Goal: Task Accomplishment & Management: Manage account settings

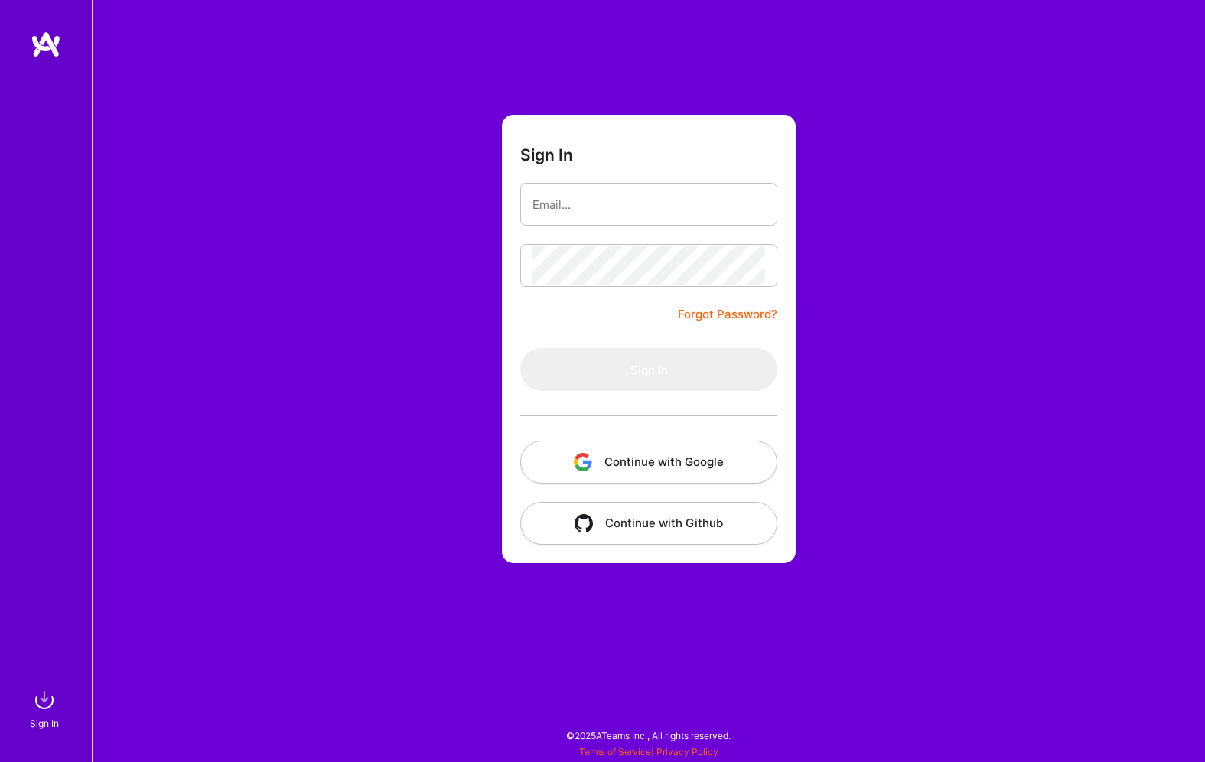
click at [627, 458] on button "Continue with Google" at bounding box center [648, 462] width 257 height 43
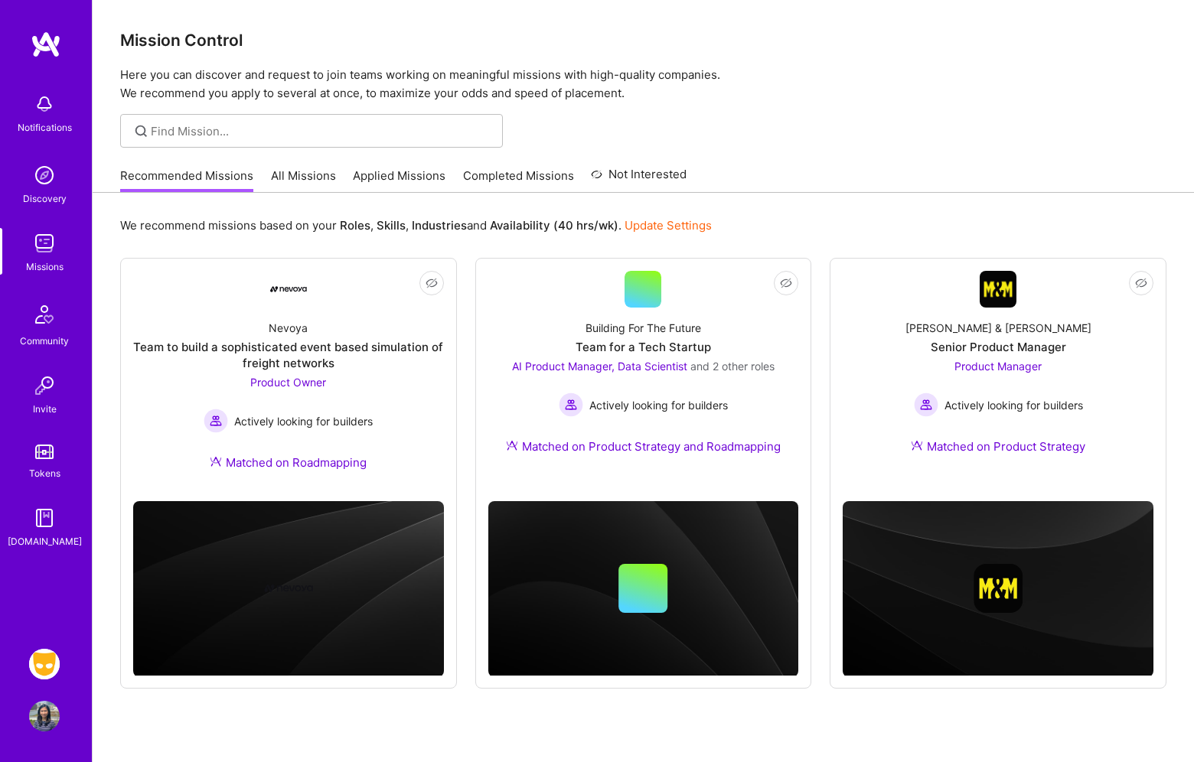
click at [57, 662] on img at bounding box center [44, 664] width 31 height 31
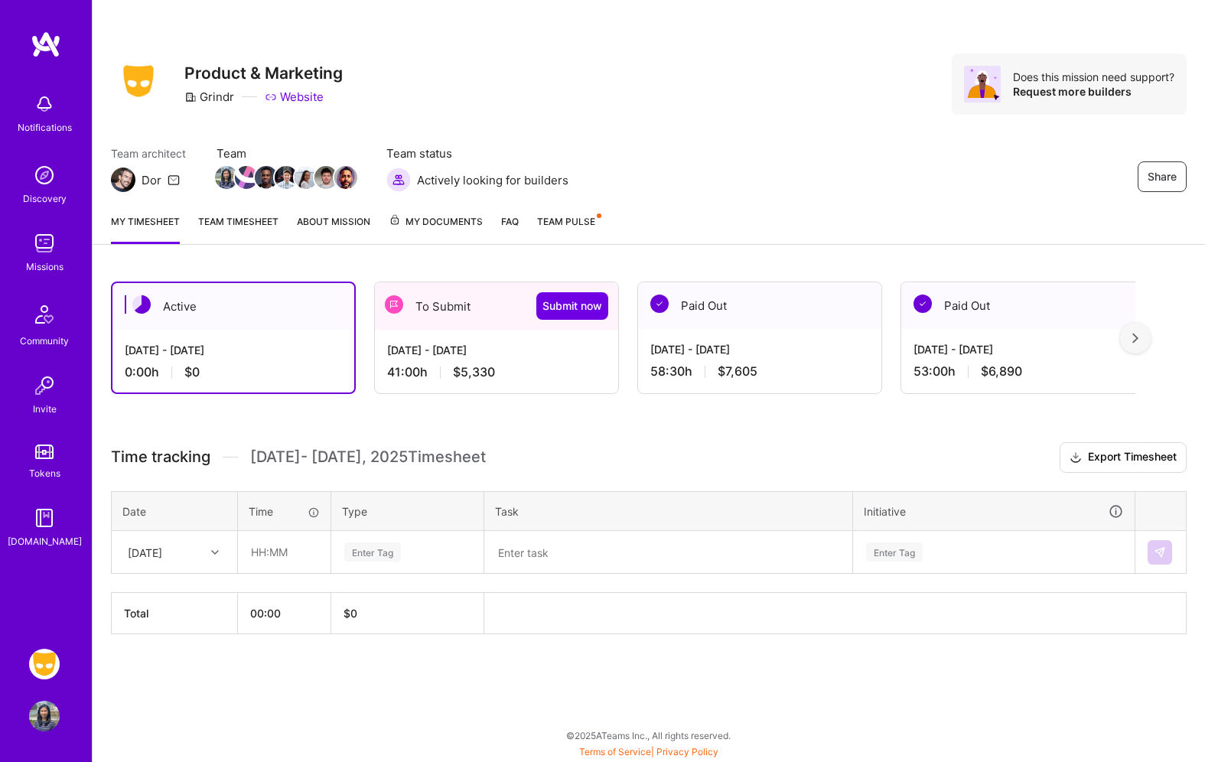
click at [500, 366] on div "41:00 h $5,330" at bounding box center [496, 372] width 219 height 16
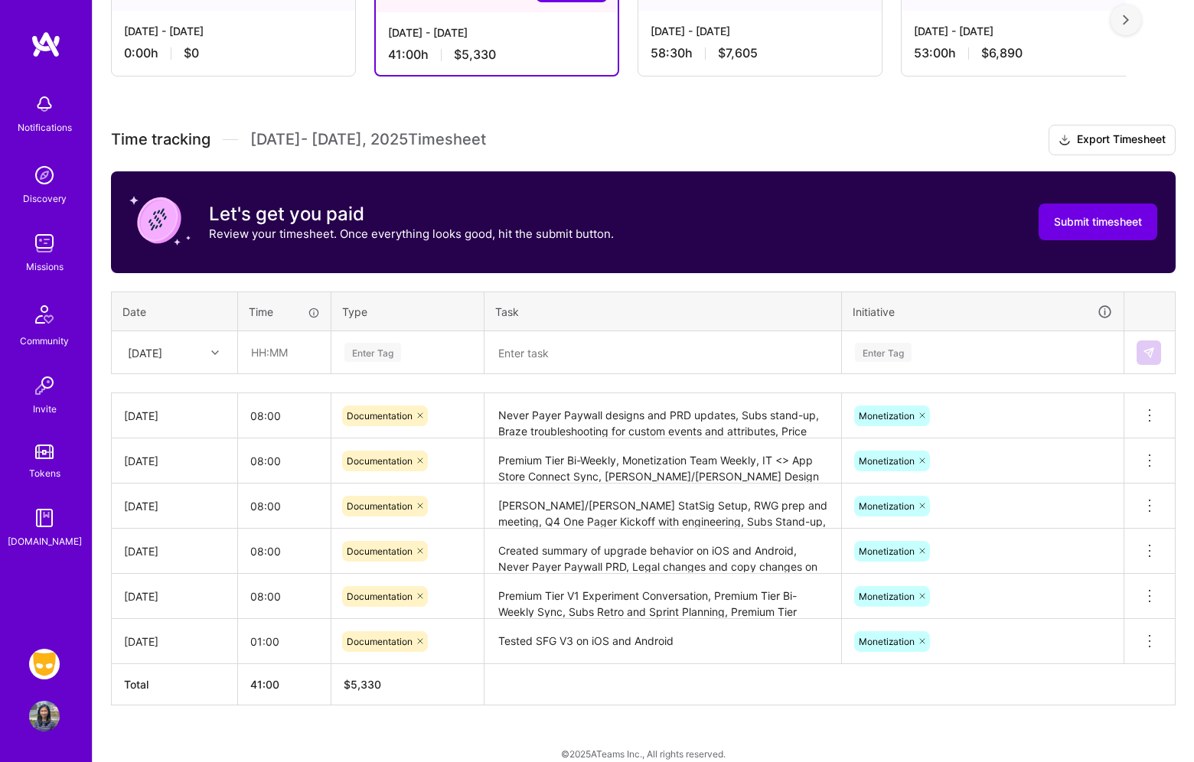
scroll to position [321, 0]
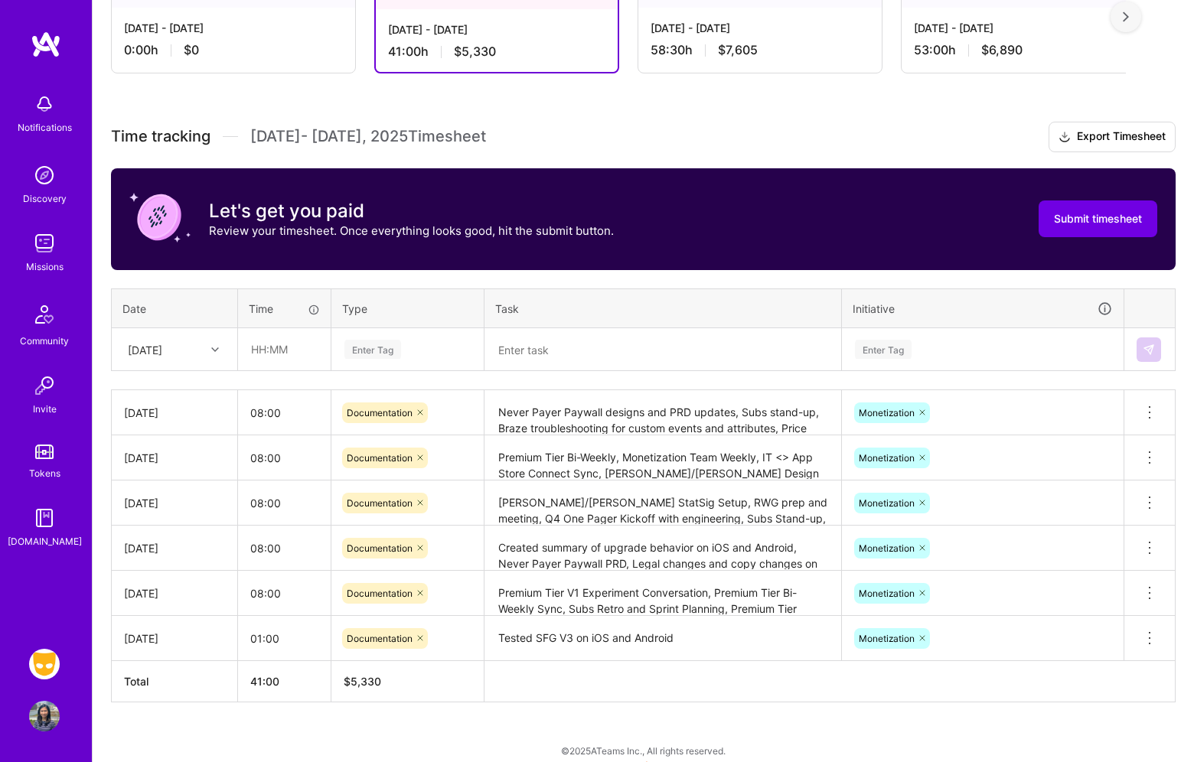
click at [195, 349] on div "[DATE]" at bounding box center [162, 349] width 85 height 25
click at [163, 558] on div "[DATE]" at bounding box center [174, 560] width 124 height 28
click at [263, 347] on input "text" at bounding box center [284, 349] width 91 height 41
type input "9"
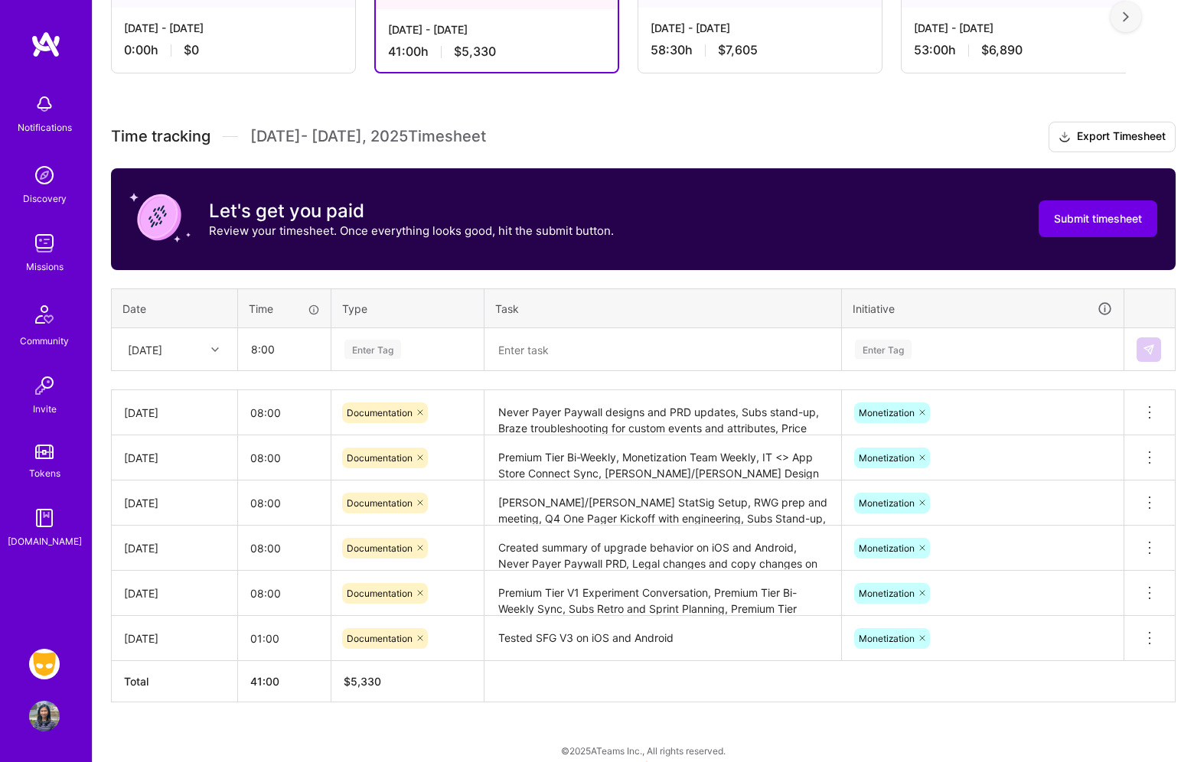
type input "08:00"
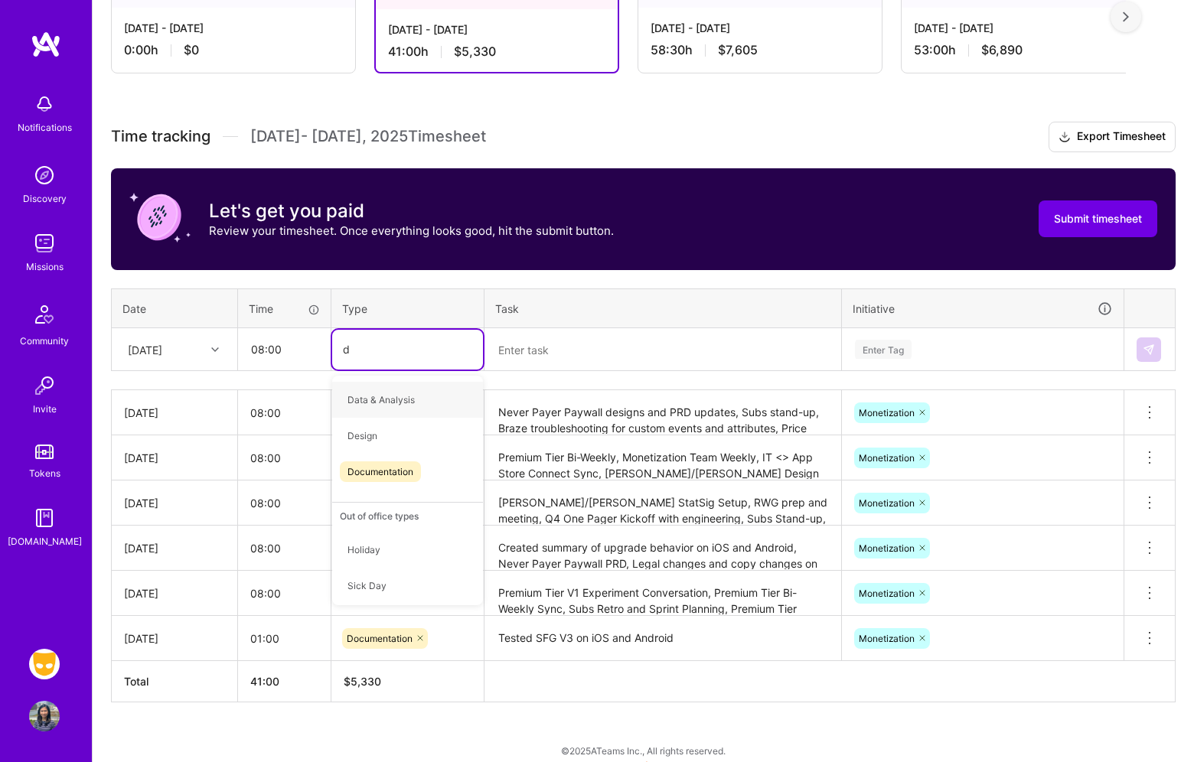
type input "do"
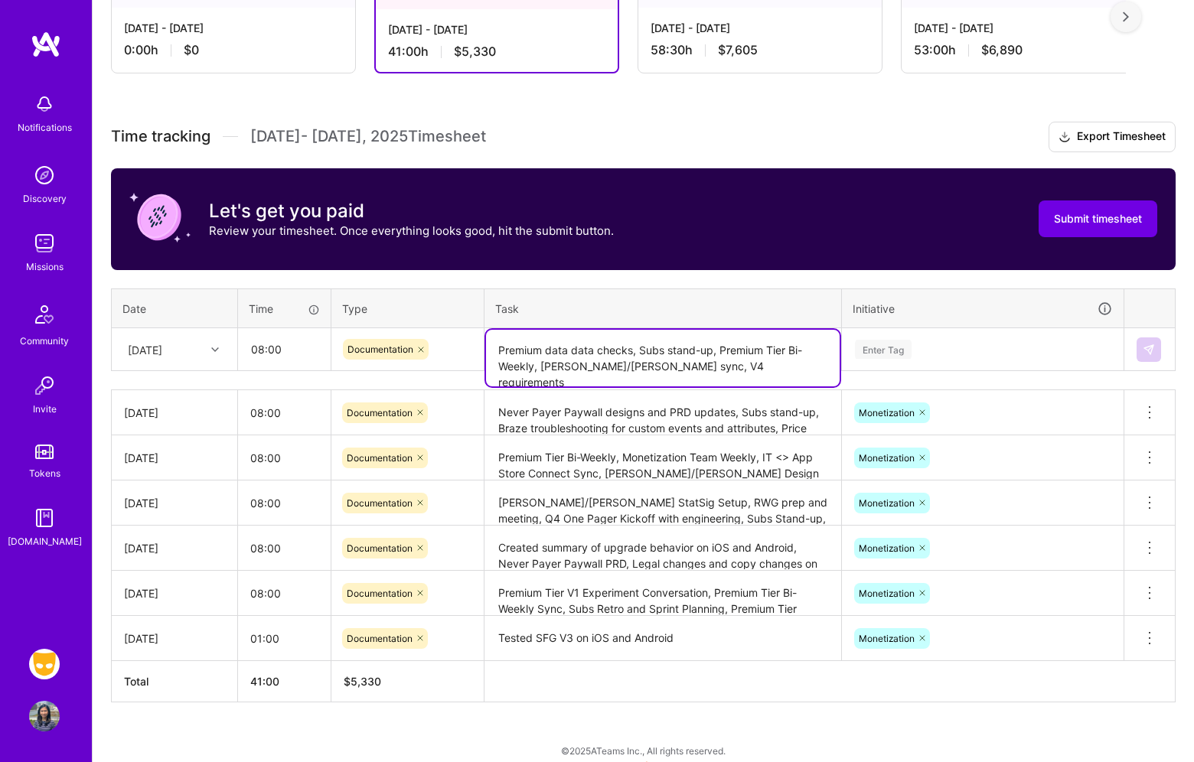
click at [646, 367] on textarea "Premium data data checks, Subs stand-up, Premium Tier Bi-Weekly, [PERSON_NAME]/…" at bounding box center [663, 358] width 354 height 57
click at [764, 369] on textarea "Premium data data checks, Subs stand-up, Premium Tier Bi-Weekly, [PERSON_NAME]/…" at bounding box center [663, 358] width 354 height 57
type textarea "Premium data data checks, Subs stand-up, Premium Tier Bi-Weekly, [PERSON_NAME]/…"
click at [979, 344] on div "Enter Tag" at bounding box center [982, 349] width 259 height 19
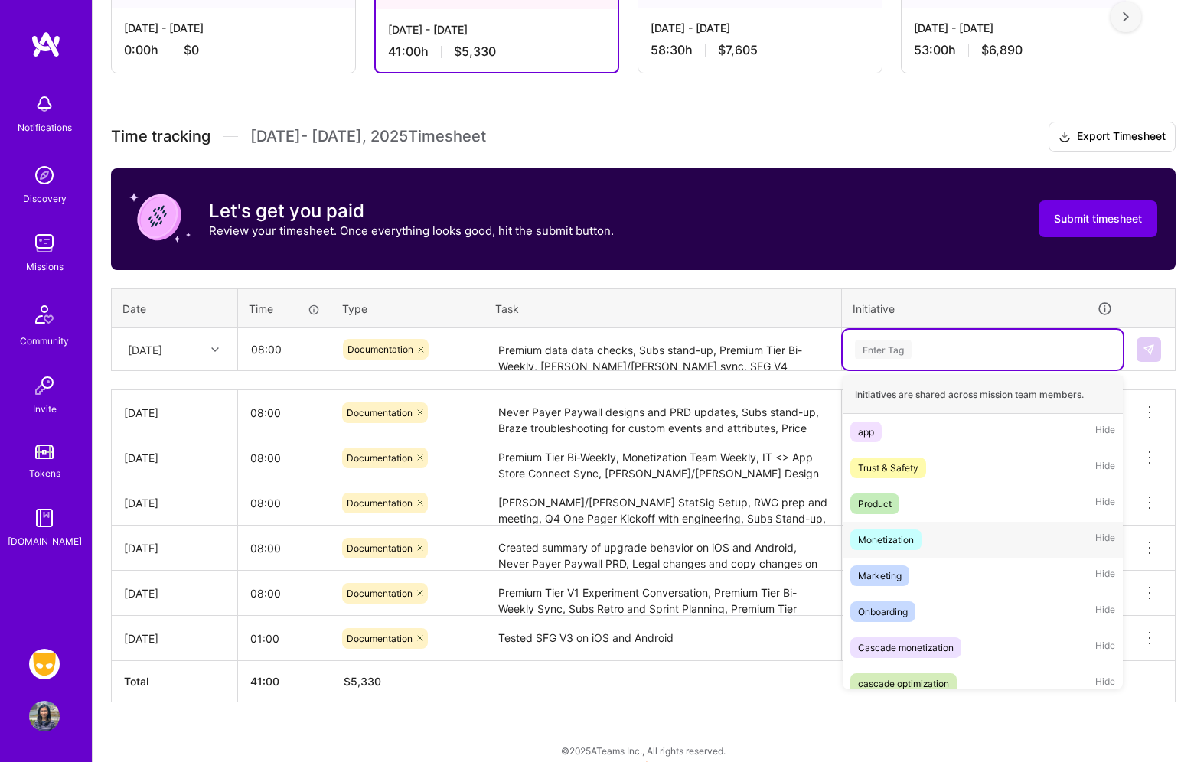
drag, startPoint x: 953, startPoint y: 538, endPoint x: 960, endPoint y: 531, distance: 9.7
click at [953, 538] on div "Monetization Hide" at bounding box center [982, 540] width 280 height 36
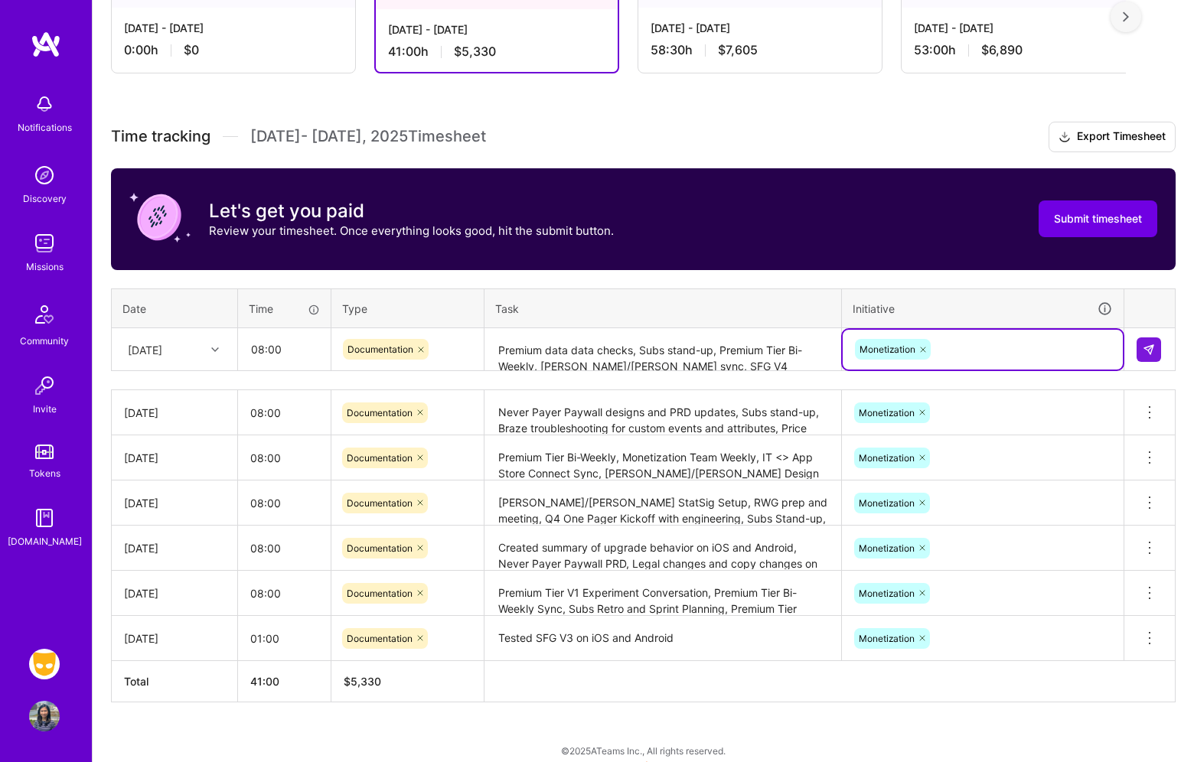
drag, startPoint x: 689, startPoint y: 353, endPoint x: 696, endPoint y: 350, distance: 8.0
click at [689, 352] on textarea "Premium data data checks, Subs stand-up, Premium Tier Bi-Weekly, [PERSON_NAME]/…" at bounding box center [663, 350] width 354 height 41
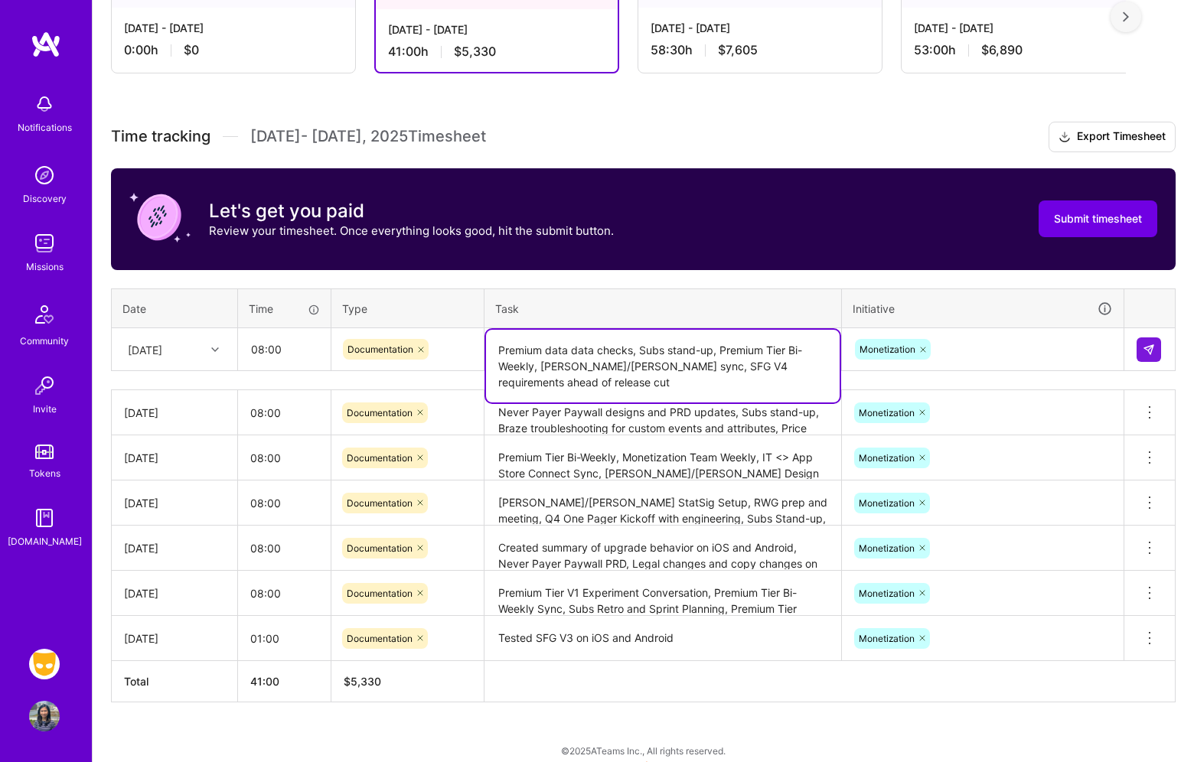
click at [630, 352] on textarea "Premium data data checks, Subs stand-up, Premium Tier Bi-Weekly, [PERSON_NAME]/…" at bounding box center [663, 366] width 354 height 73
click at [709, 379] on textarea "Premium data data checks, Subs stand-up, Premium Tier Bi-Weekly, [PERSON_NAME]/…" at bounding box center [663, 366] width 354 height 73
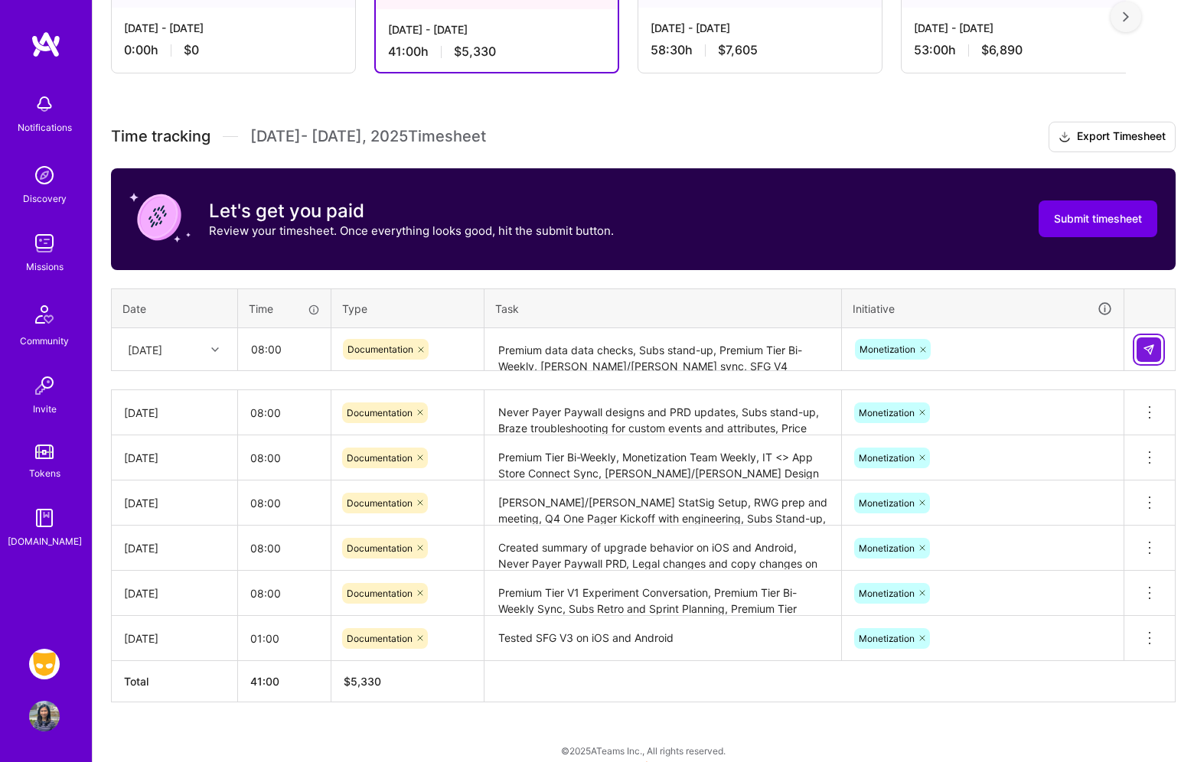
click at [1152, 352] on img at bounding box center [1148, 350] width 12 height 12
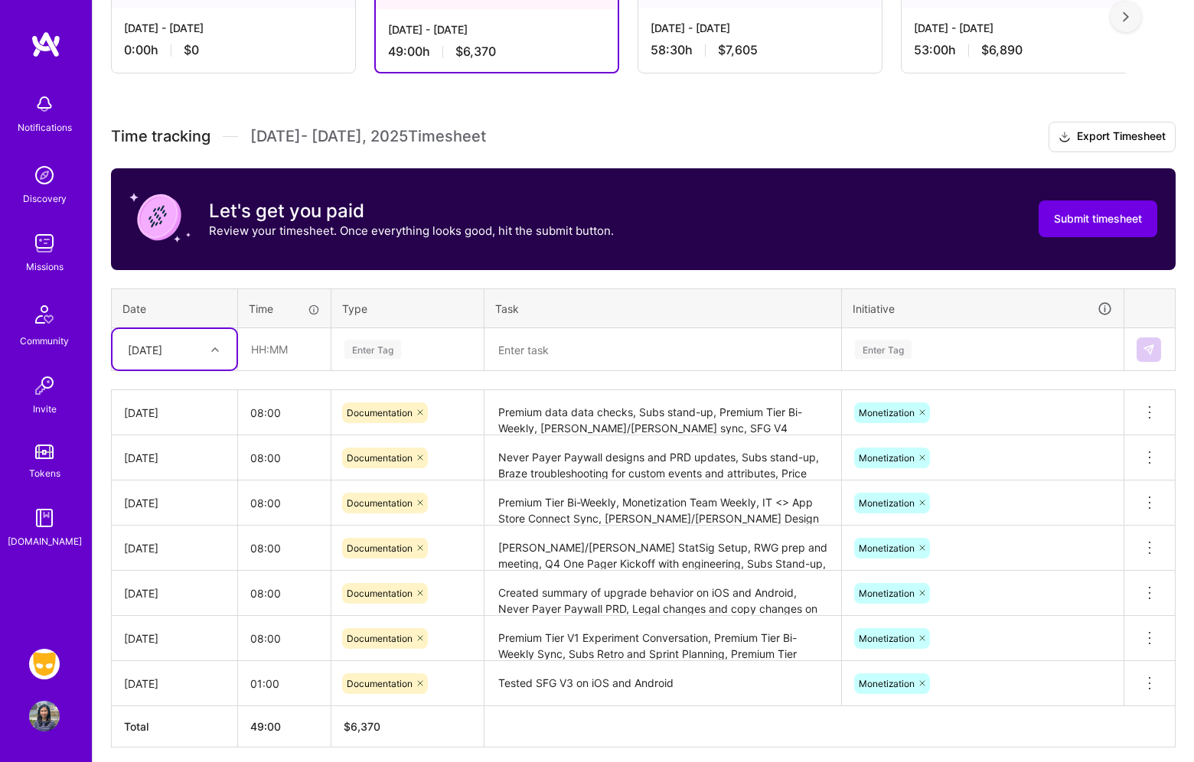
click at [162, 347] on div "[DATE]" at bounding box center [145, 349] width 34 height 16
click at [182, 589] on div "[DATE]" at bounding box center [174, 588] width 124 height 28
click at [296, 337] on input "text" at bounding box center [284, 349] width 91 height 41
type input "02:00"
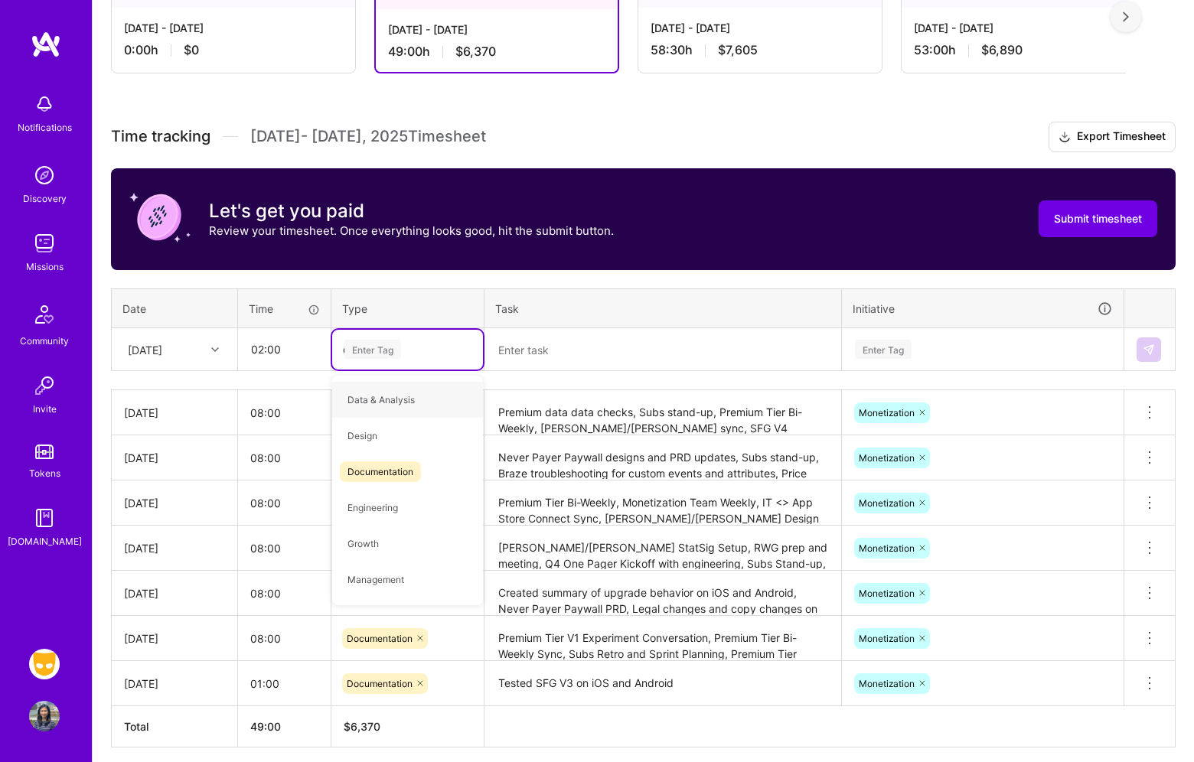
type input "do"
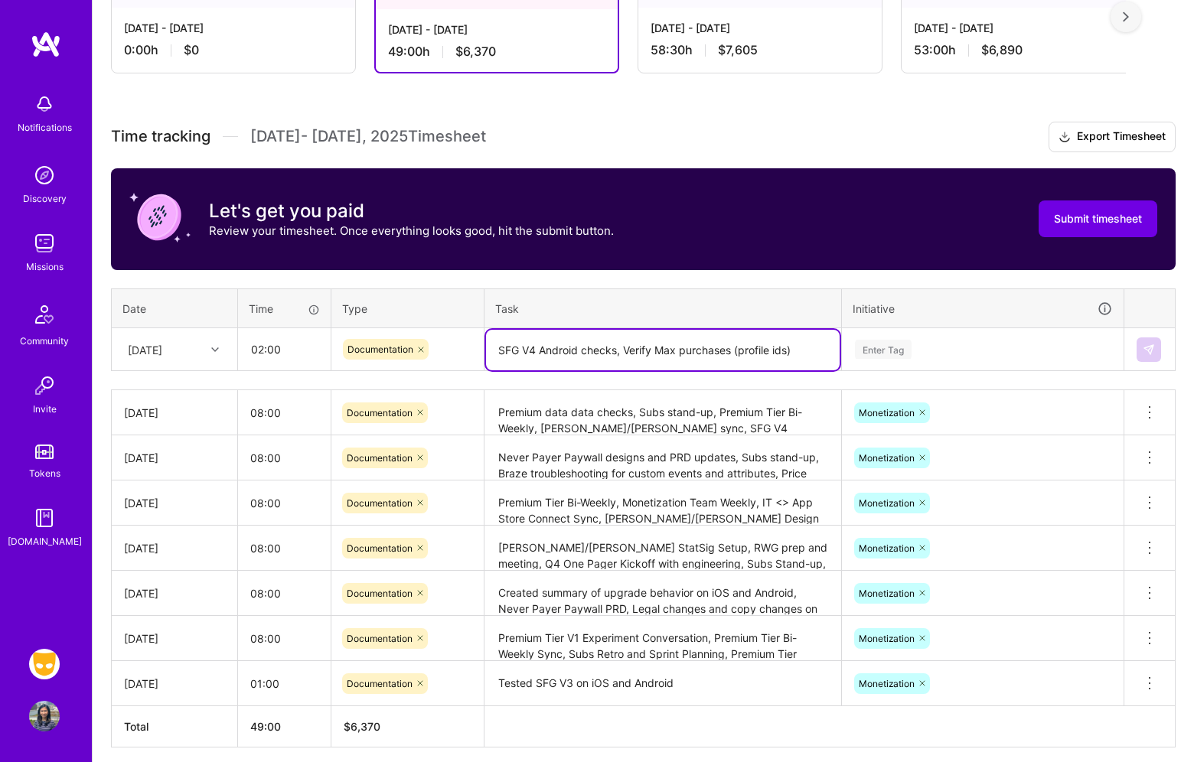
type textarea "SFG V4 Android checks, Verify Max purchases (profile ids)"
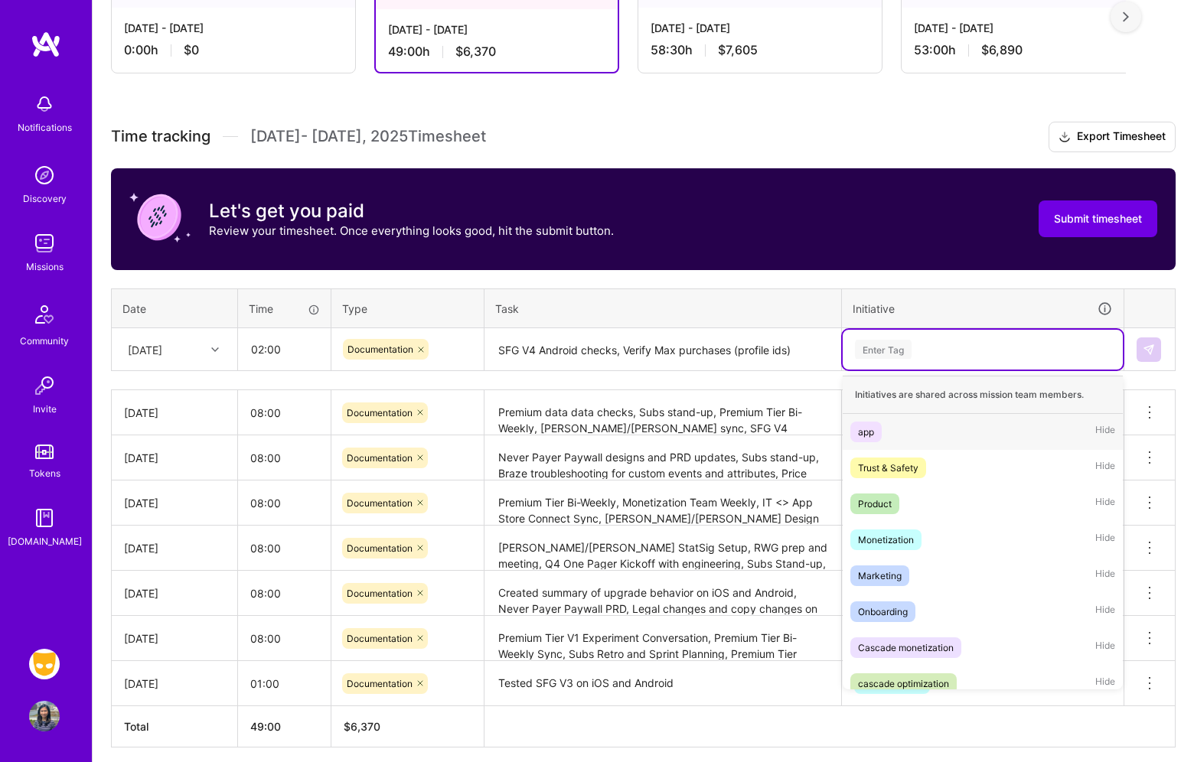
click at [920, 355] on div "Enter Tag" at bounding box center [982, 349] width 259 height 19
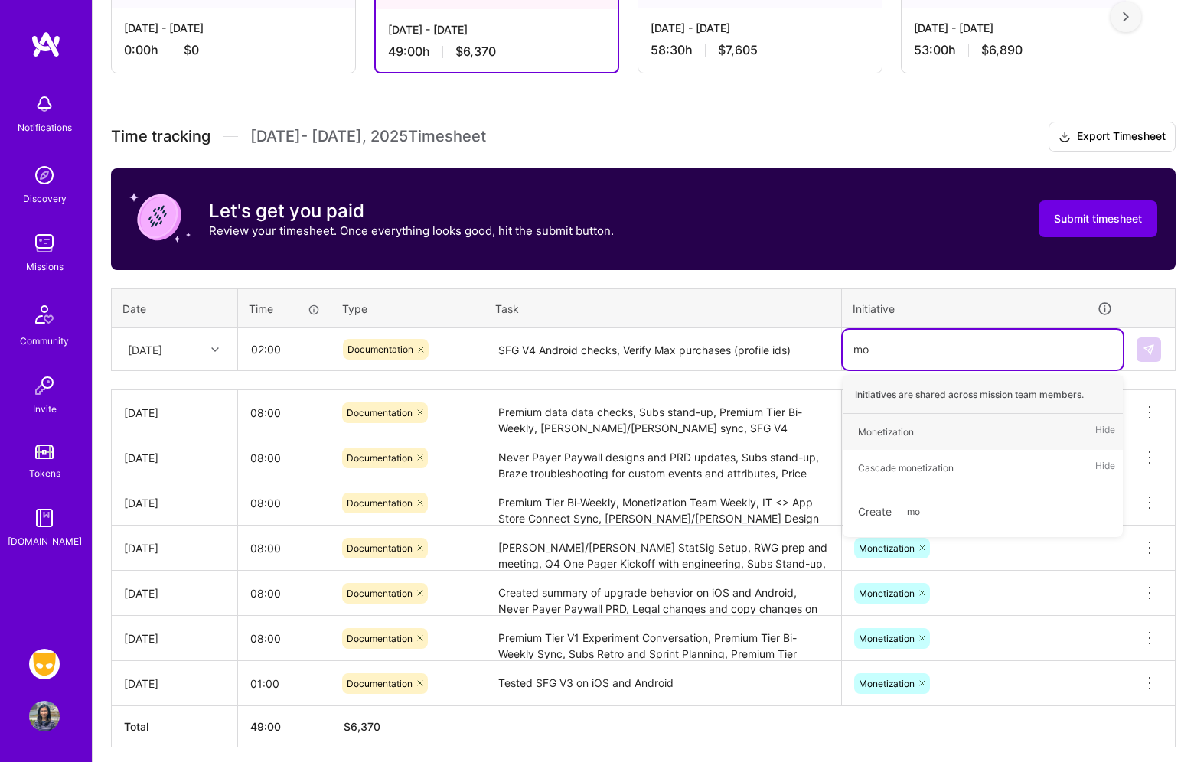
type input "mon"
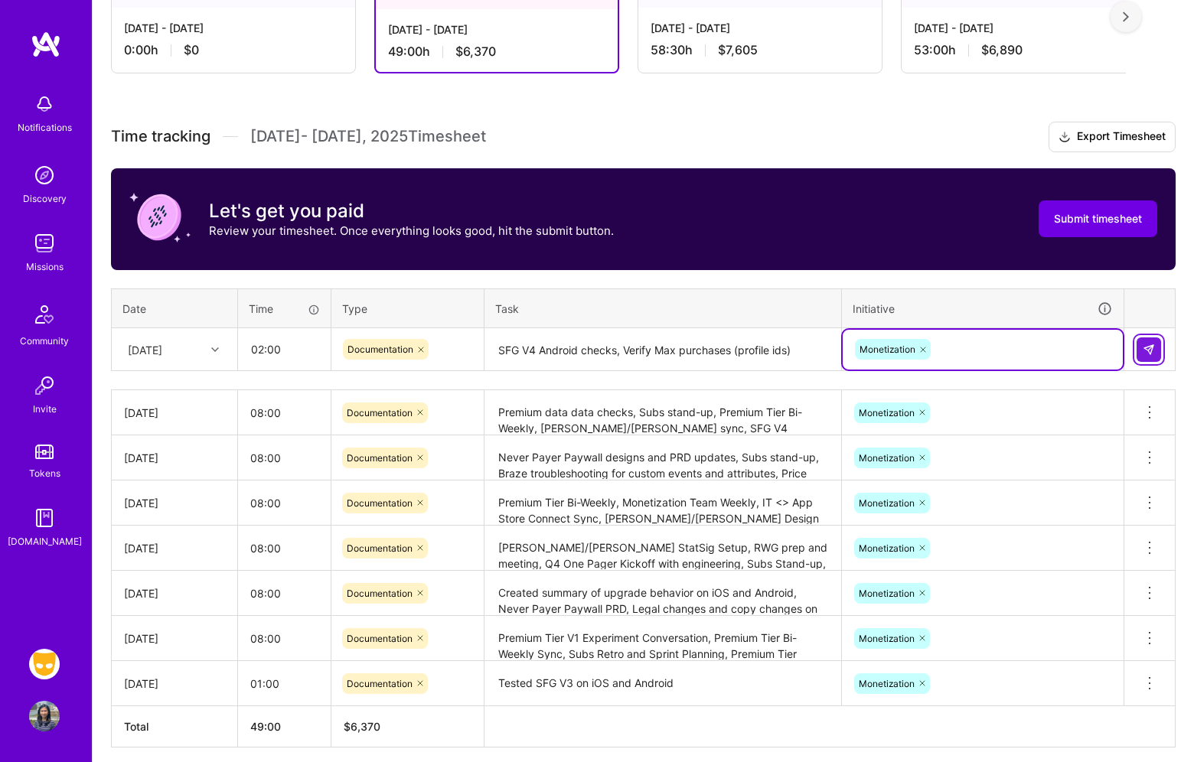
click at [1156, 354] on button at bounding box center [1148, 349] width 24 height 24
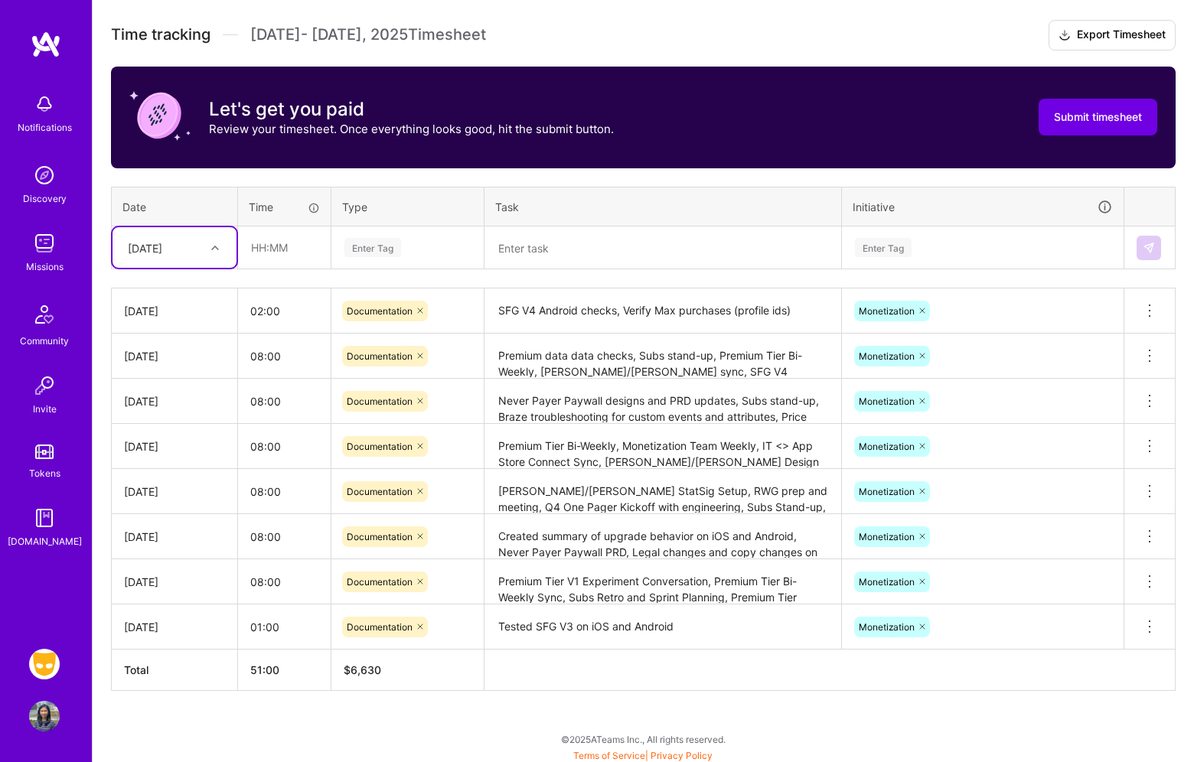
scroll to position [426, 0]
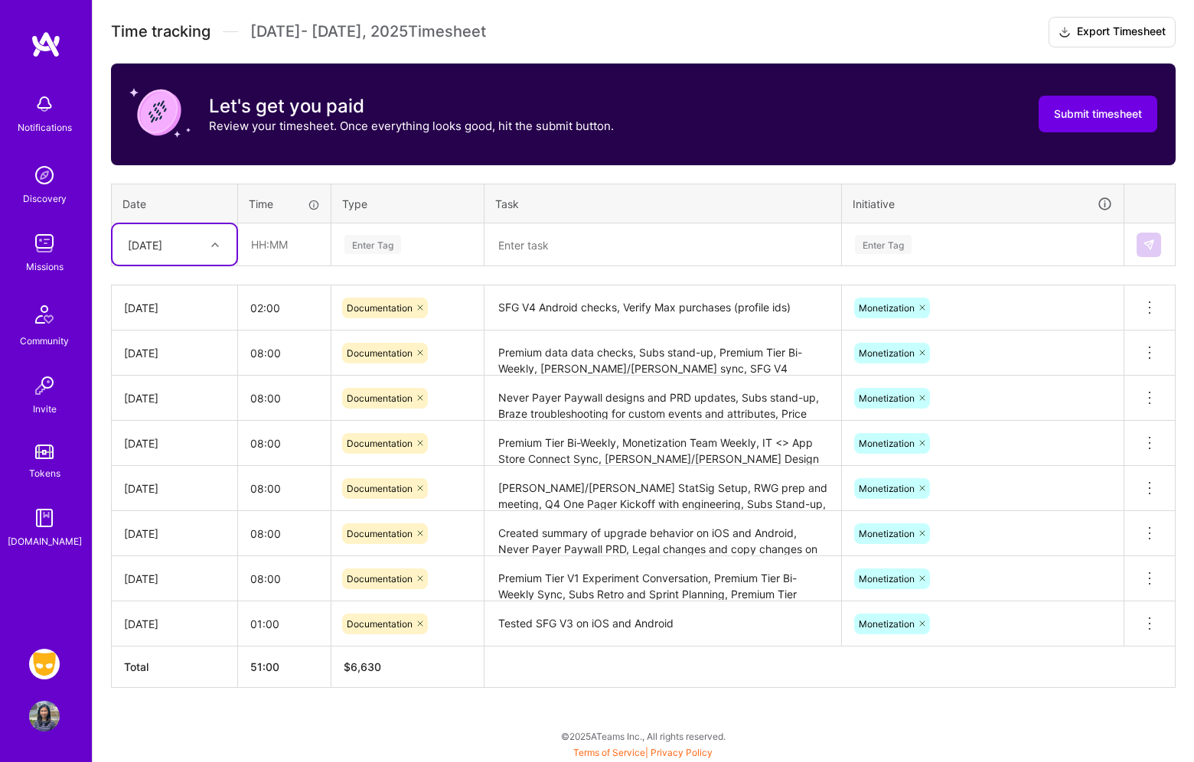
click at [564, 311] on textarea "SFG V4 Android checks, Verify Max purchases (profile ids)" at bounding box center [663, 308] width 354 height 42
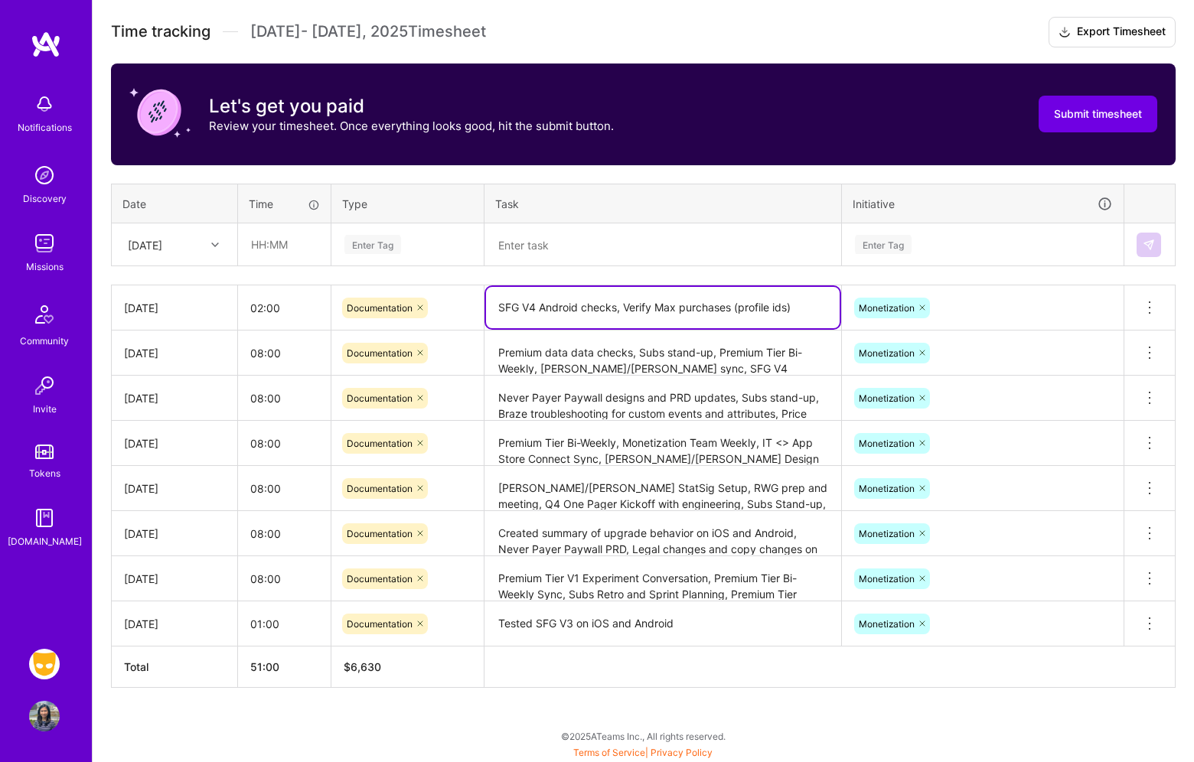
click at [597, 358] on textarea "Premium data data checks, Subs stand-up, Premium Tier Bi-Weekly, [PERSON_NAME]/…" at bounding box center [663, 353] width 354 height 42
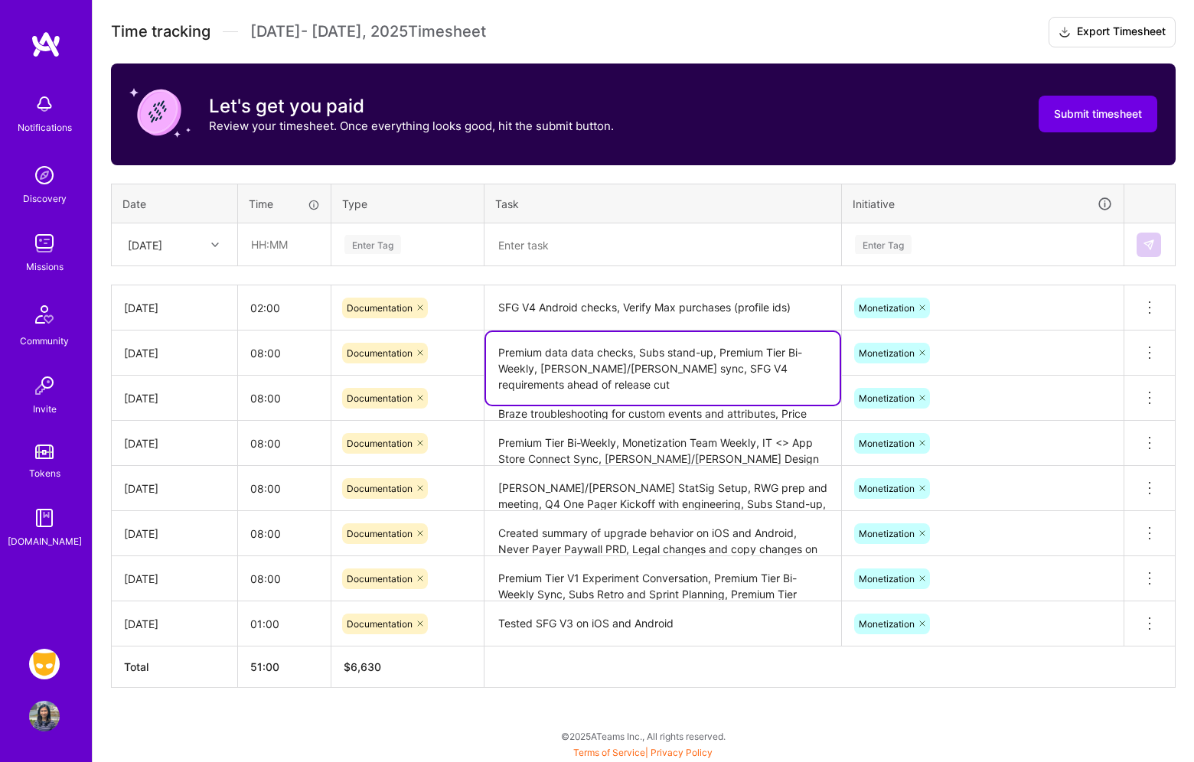
click at [604, 311] on textarea "SFG V4 Android checks, Verify Max purchases (profile ids)" at bounding box center [663, 308] width 354 height 43
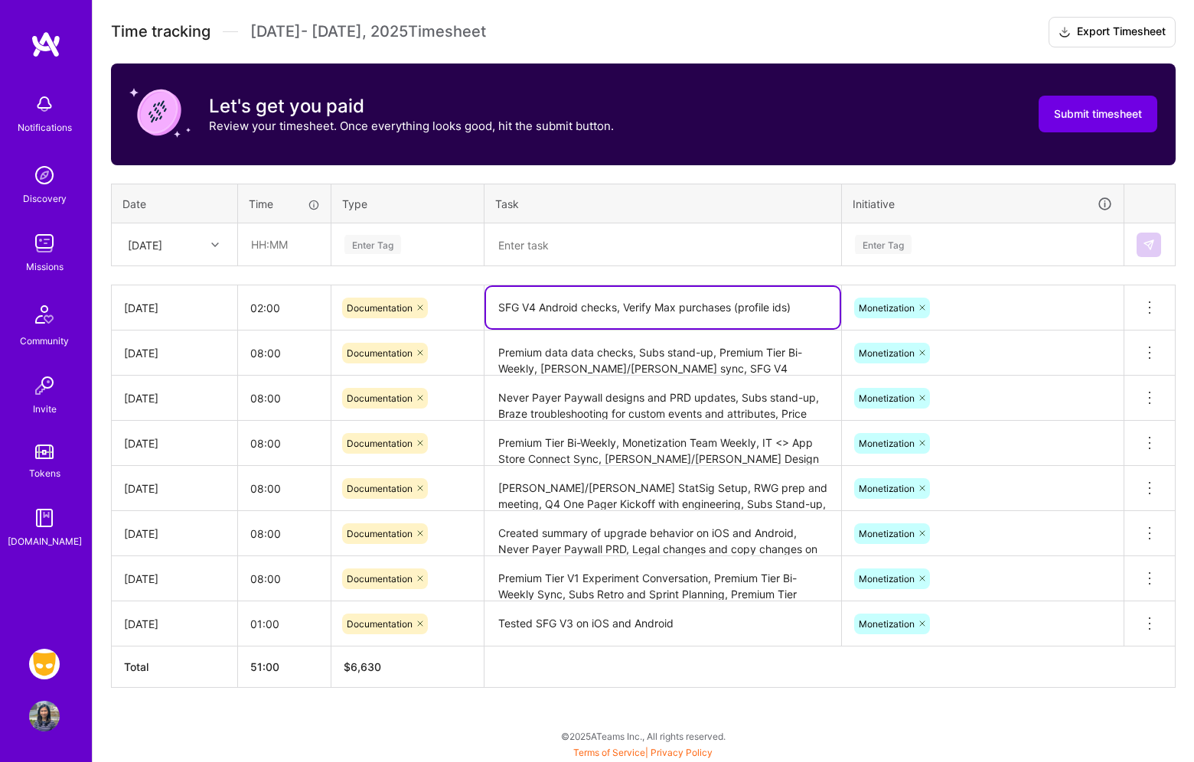
click at [816, 311] on textarea "SFG V4 Android checks, Verify Max purchases (profile ids)" at bounding box center [663, 307] width 354 height 41
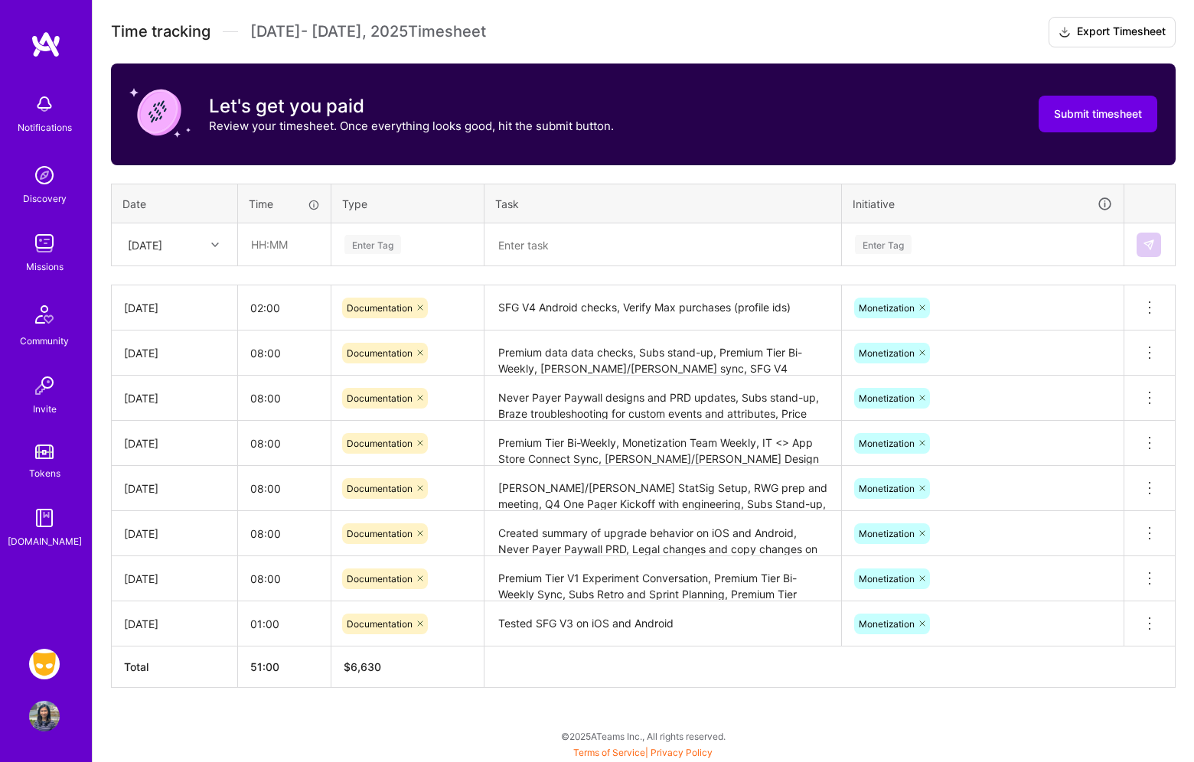
click at [771, 702] on div "Active [DATE] - [DATE] 0:00 h $0 To Submit Submit now [DATE] - [DATE] 51:00 h $…" at bounding box center [643, 300] width 1101 height 926
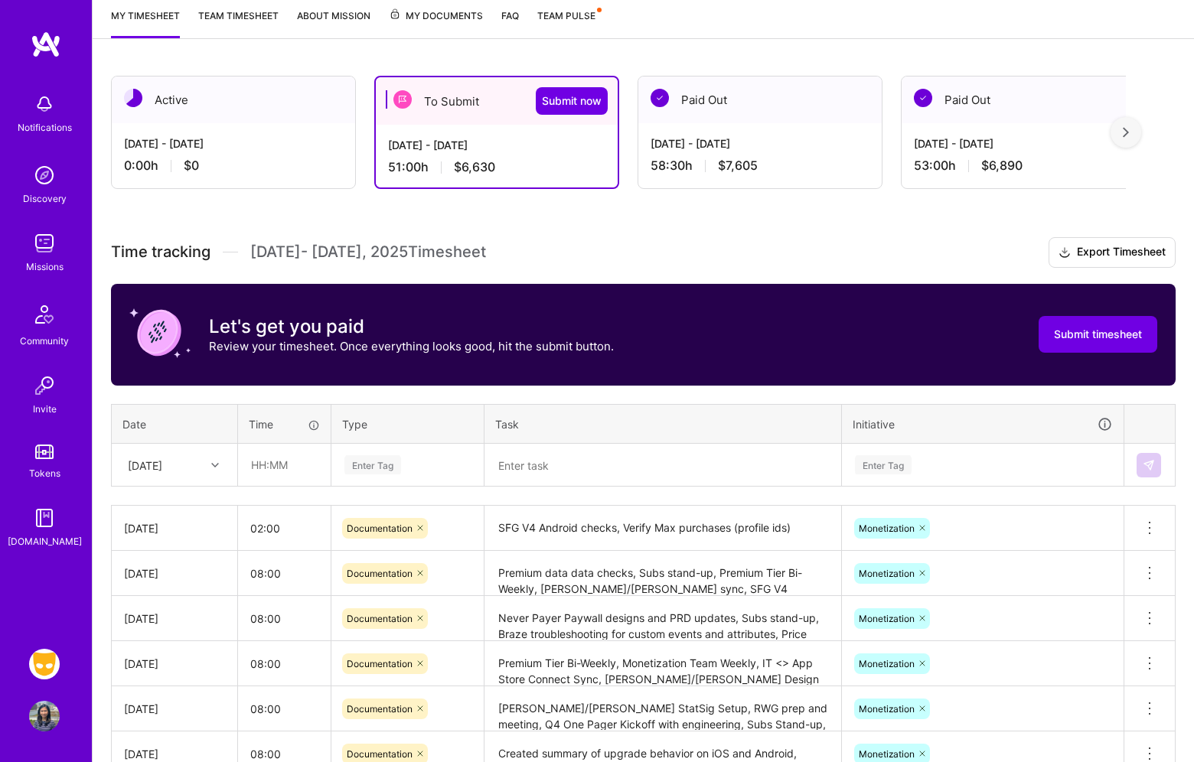
scroll to position [193, 0]
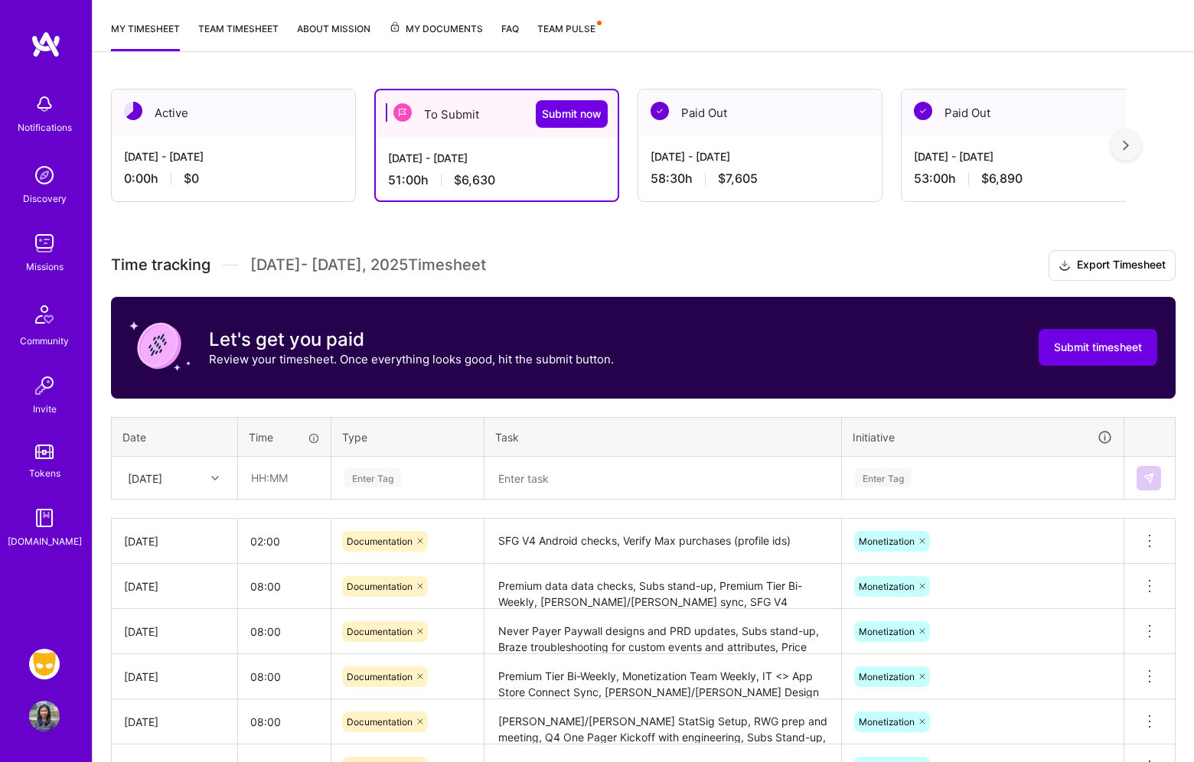
click at [1129, 146] on img at bounding box center [1125, 145] width 6 height 11
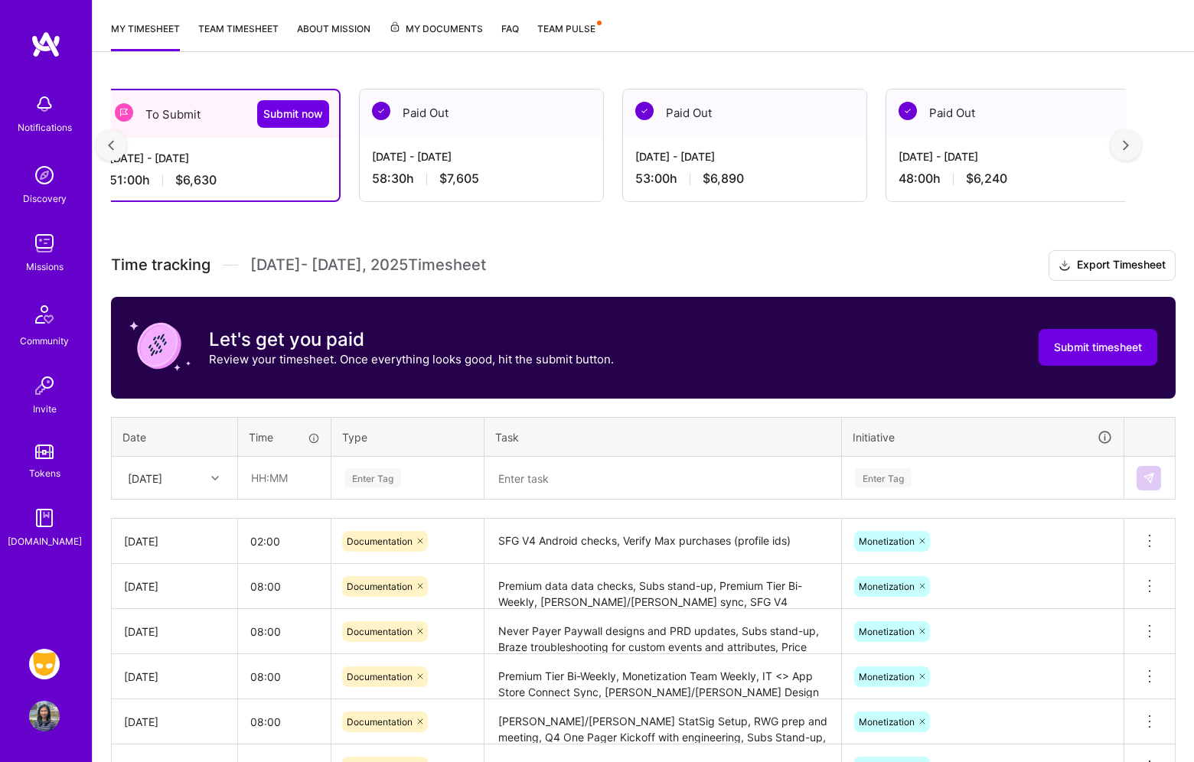
click at [1129, 146] on img at bounding box center [1125, 145] width 6 height 11
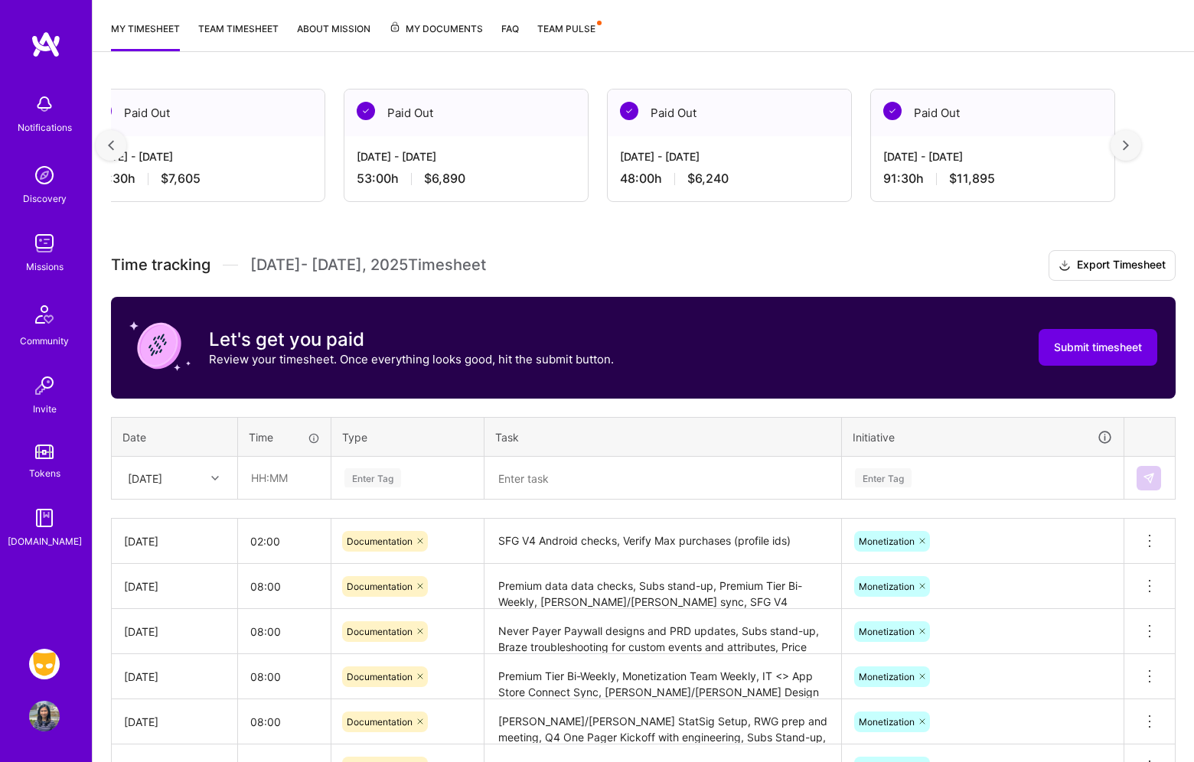
click at [1129, 146] on img at bounding box center [1125, 145] width 6 height 11
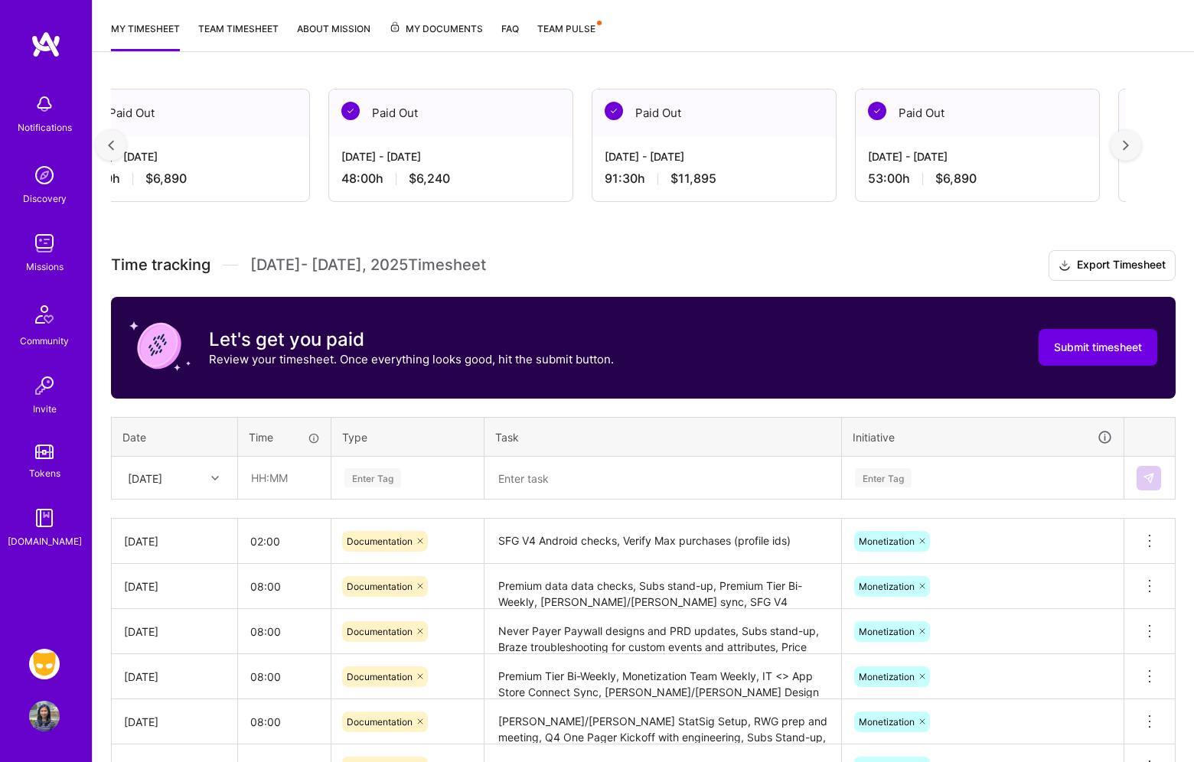
click at [1129, 146] on img at bounding box center [1125, 145] width 6 height 11
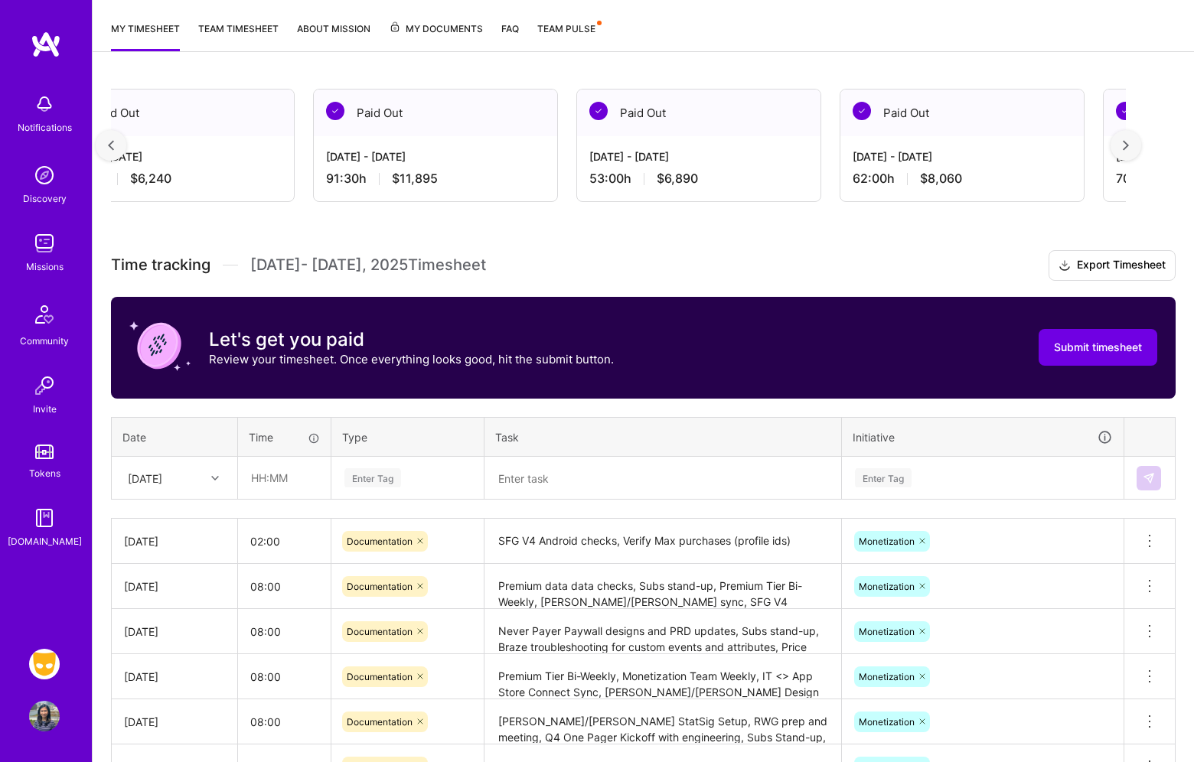
click at [1129, 146] on img at bounding box center [1125, 145] width 6 height 11
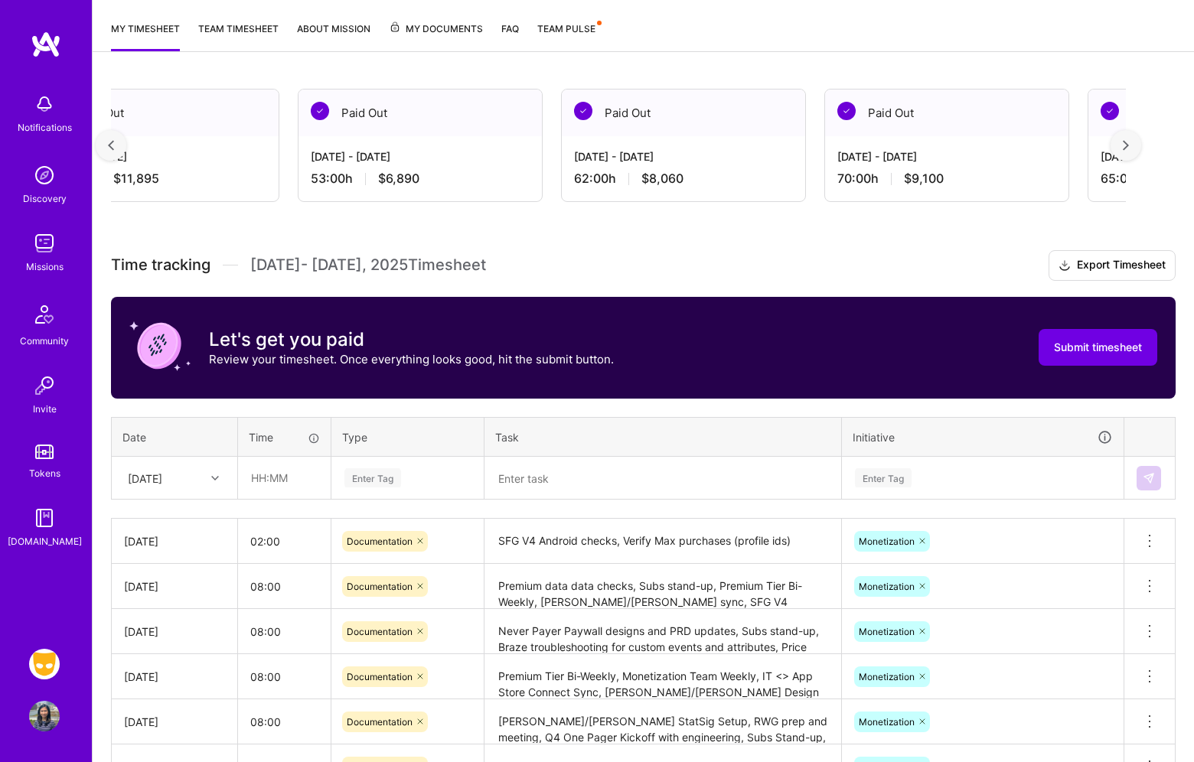
click at [1129, 146] on img at bounding box center [1125, 145] width 6 height 11
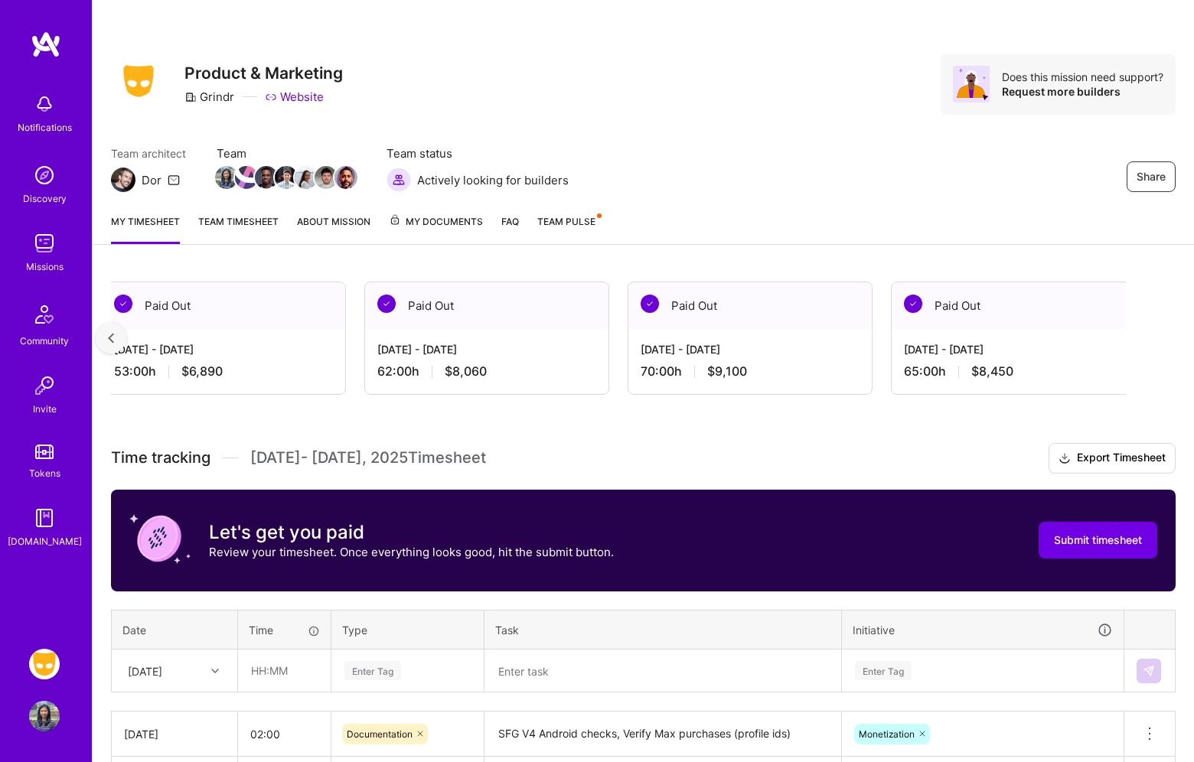
scroll to position [426, 0]
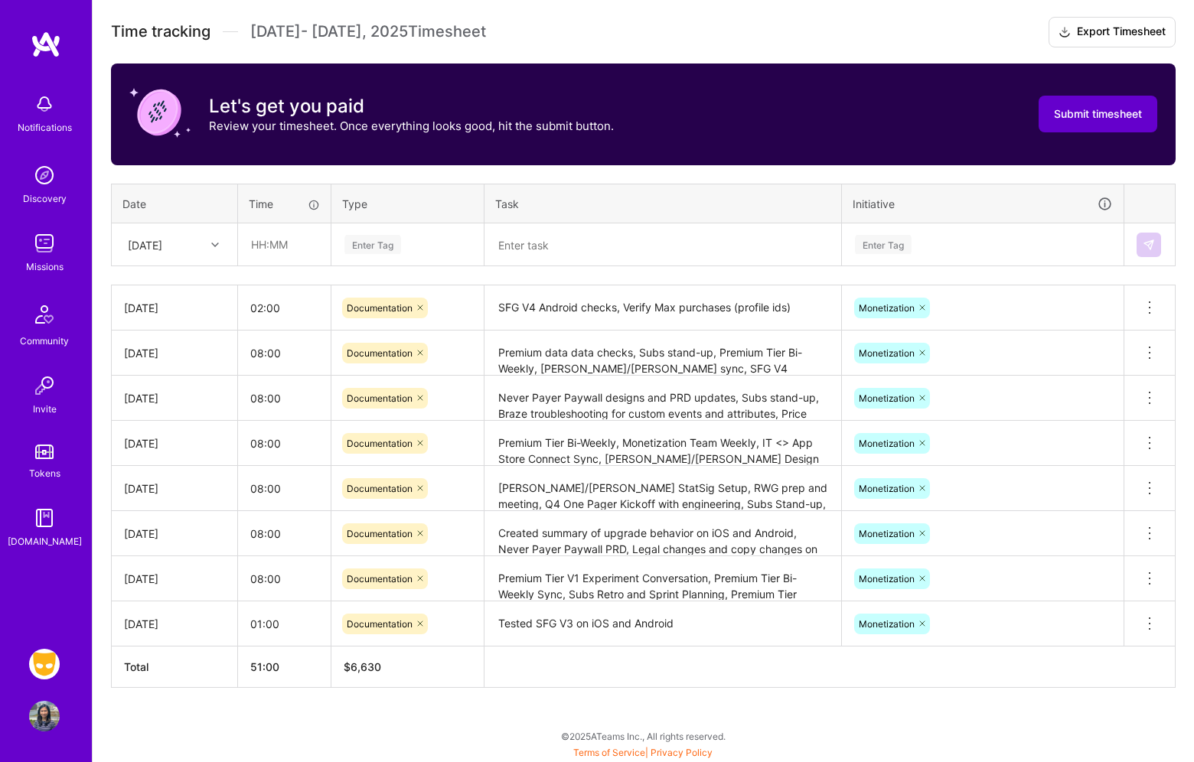
click at [1104, 118] on span "Submit timesheet" at bounding box center [1098, 113] width 88 height 15
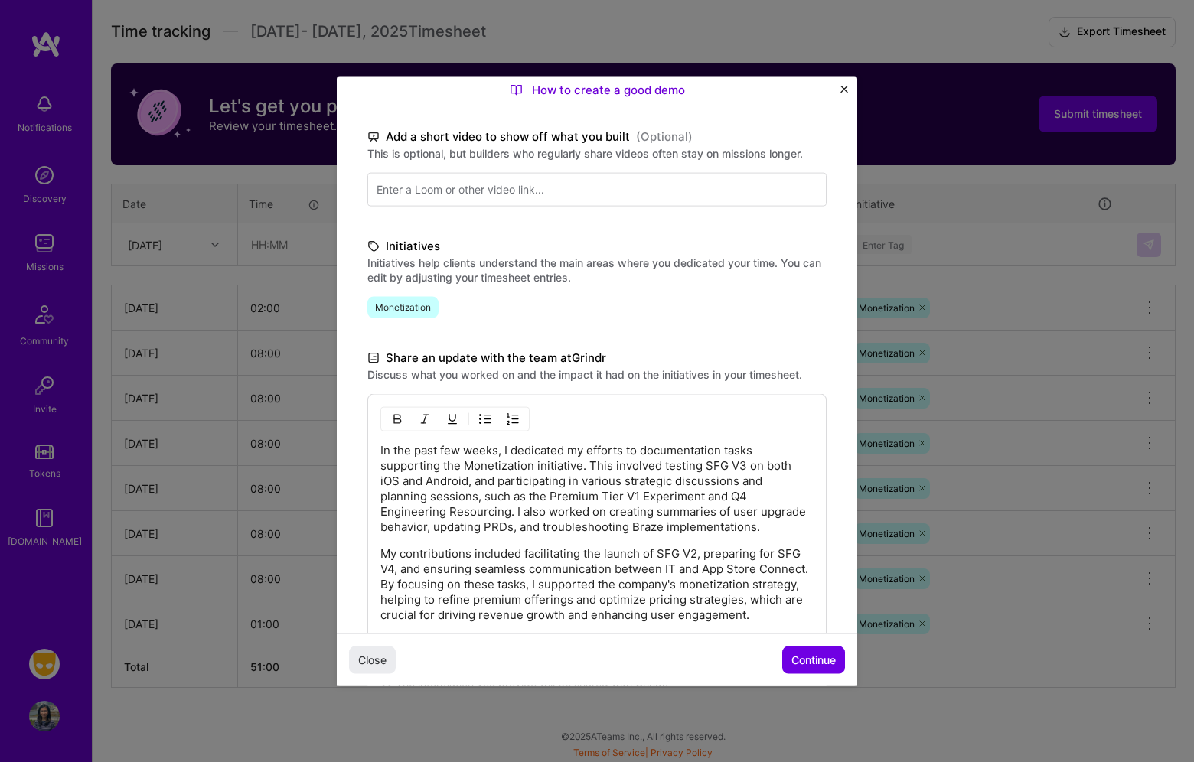
click at [534, 503] on p "In the past few weeks, I dedicated my efforts to documentation tasks supporting…" at bounding box center [596, 489] width 433 height 92
drag, startPoint x: 506, startPoint y: 448, endPoint x: 376, endPoint y: 443, distance: 130.2
click at [376, 443] on div "In the past few weeks, I dedicated my efforts to documentation tasks supporting…" at bounding box center [596, 528] width 459 height 268
click at [600, 455] on p "In the past few weeks, I dedicated my efforts to documentation tasks supporting…" at bounding box center [596, 489] width 433 height 92
drag, startPoint x: 643, startPoint y: 451, endPoint x: 465, endPoint y: 468, distance: 178.3
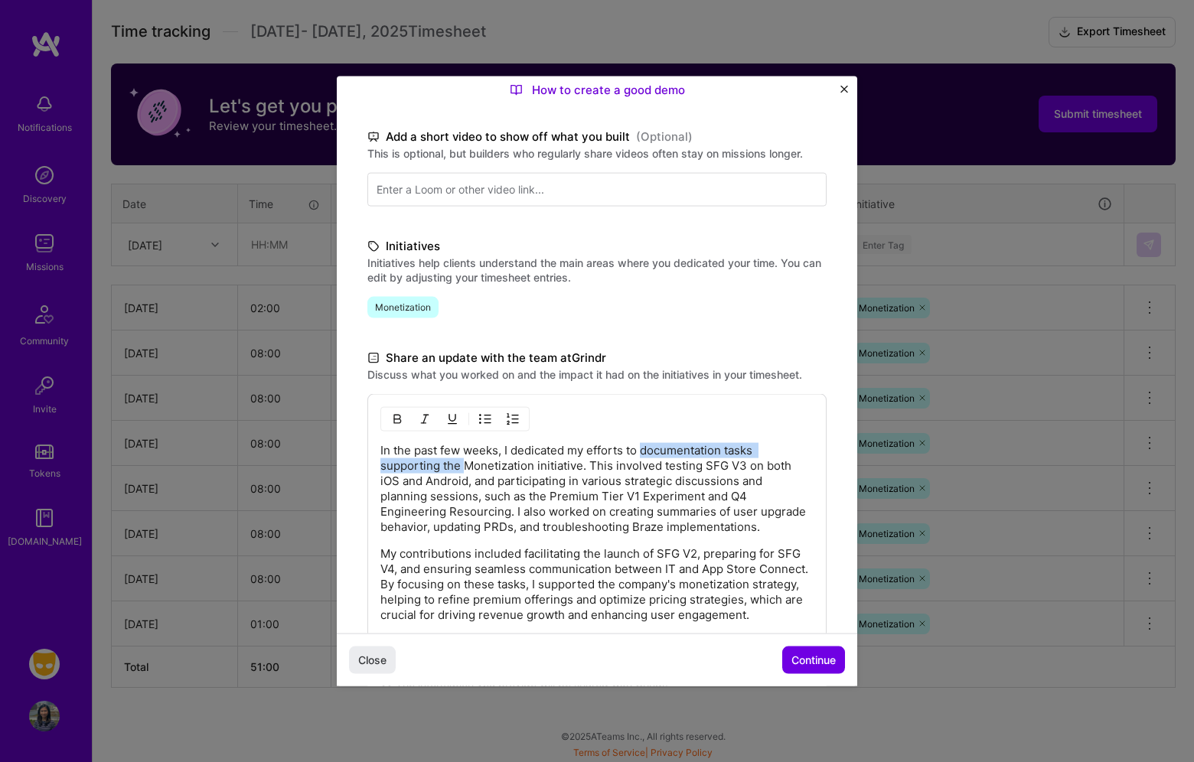
click at [465, 468] on p "In the past few weeks, I dedicated my efforts to documentation tasks supporting…" at bounding box center [596, 489] width 433 height 92
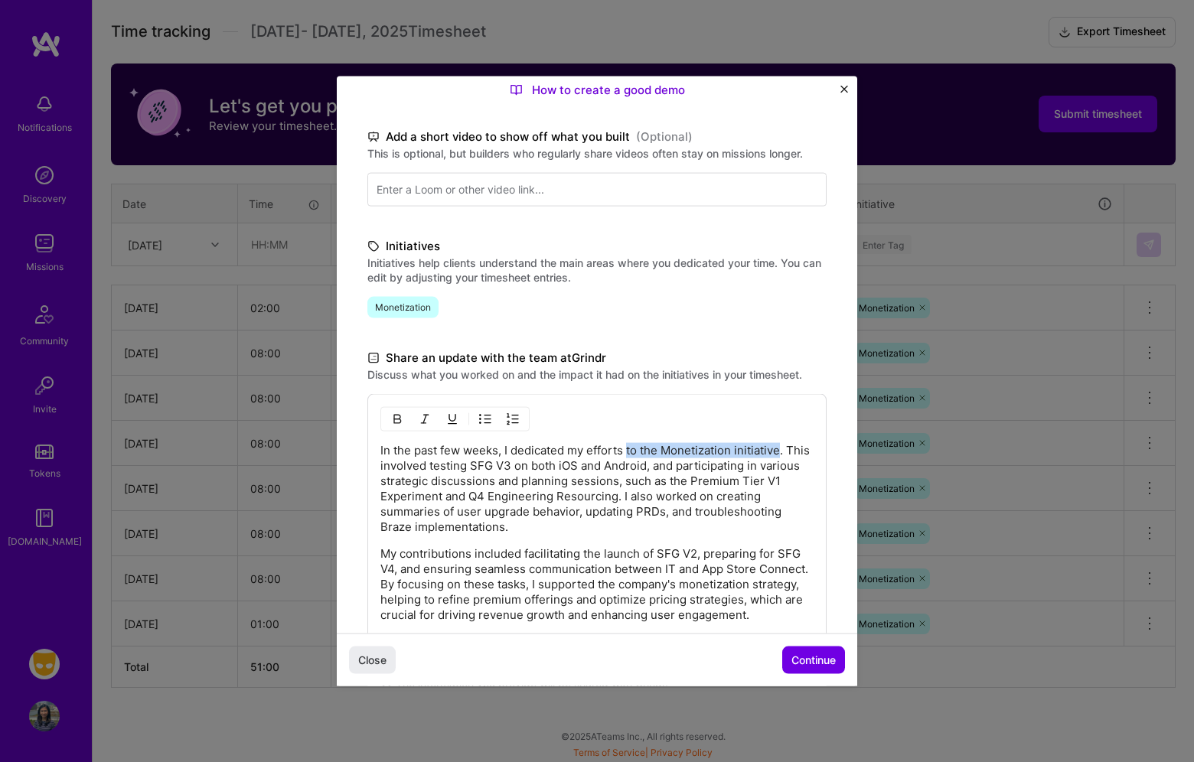
drag, startPoint x: 784, startPoint y: 451, endPoint x: 628, endPoint y: 451, distance: 155.3
click at [628, 451] on p "In the past few weeks, I dedicated my efforts to the Monetization initiative. T…" at bounding box center [596, 489] width 433 height 92
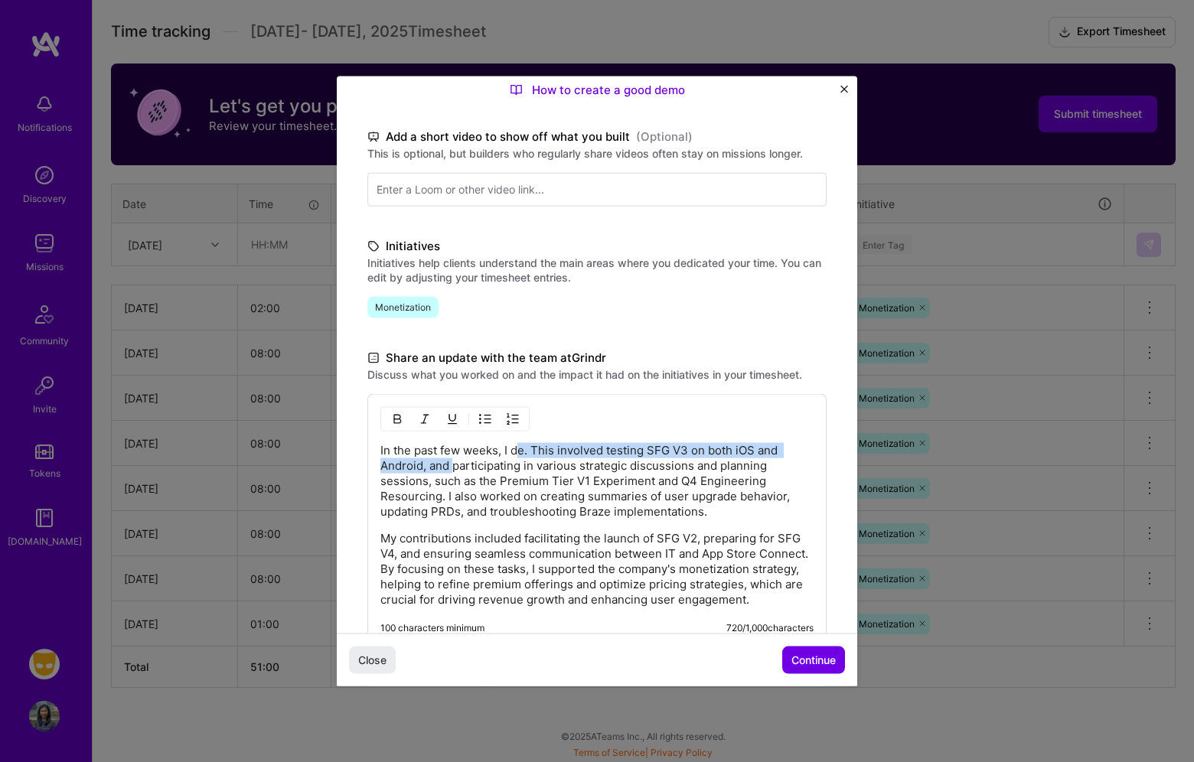
drag, startPoint x: 515, startPoint y: 451, endPoint x: 454, endPoint y: 471, distance: 64.1
click at [454, 471] on p "In the past few weeks, I de. This involved testing SFG V3 on both iOS and Andro…" at bounding box center [596, 481] width 433 height 77
copy p "e. This involved testing SFG V3 on both iOS and Android, and"
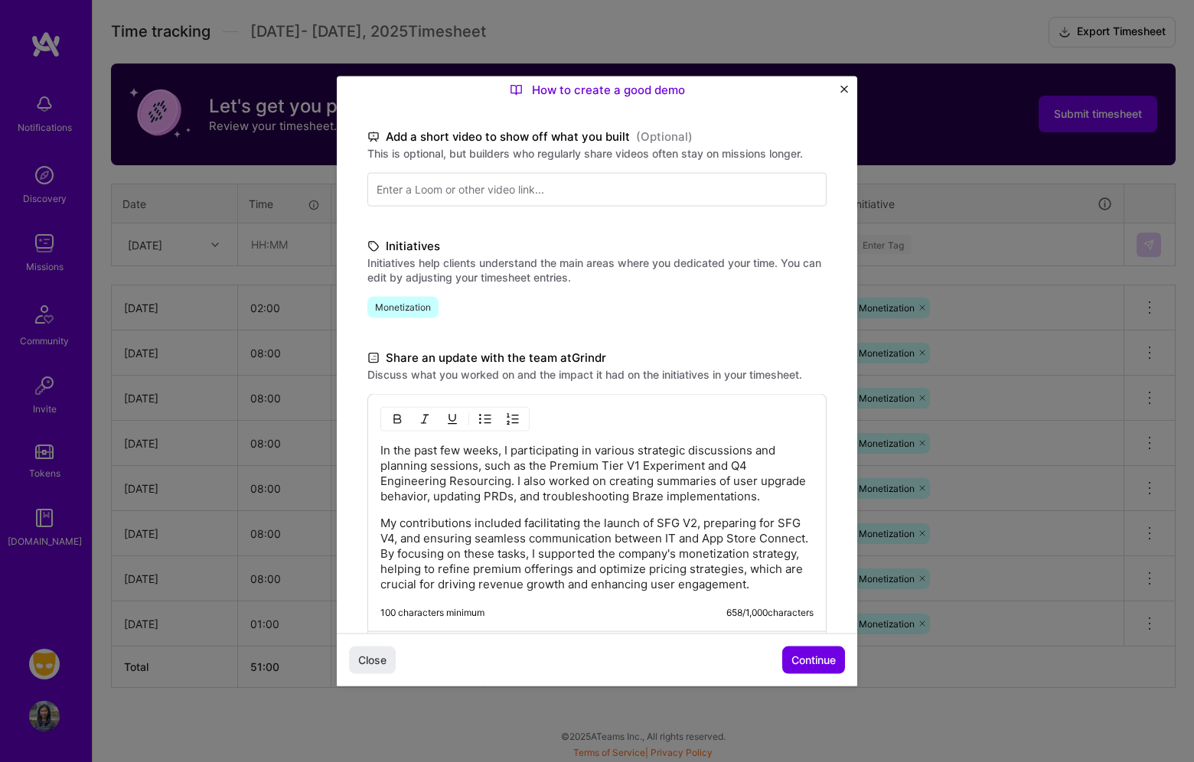
click at [543, 455] on p "In the past few weeks, I participating in various strategic discussions and pla…" at bounding box center [596, 473] width 433 height 61
click at [567, 449] on p "In the past few weeks, I participating in various strategic discussions and pla…" at bounding box center [596, 473] width 433 height 61
click at [556, 449] on p "In the past few weeks, I participating in various strategic discussions and pla…" at bounding box center [596, 473] width 433 height 61
click at [570, 471] on p "In the past few weeks, I participated in various strategic discussions and plan…" at bounding box center [596, 473] width 433 height 61
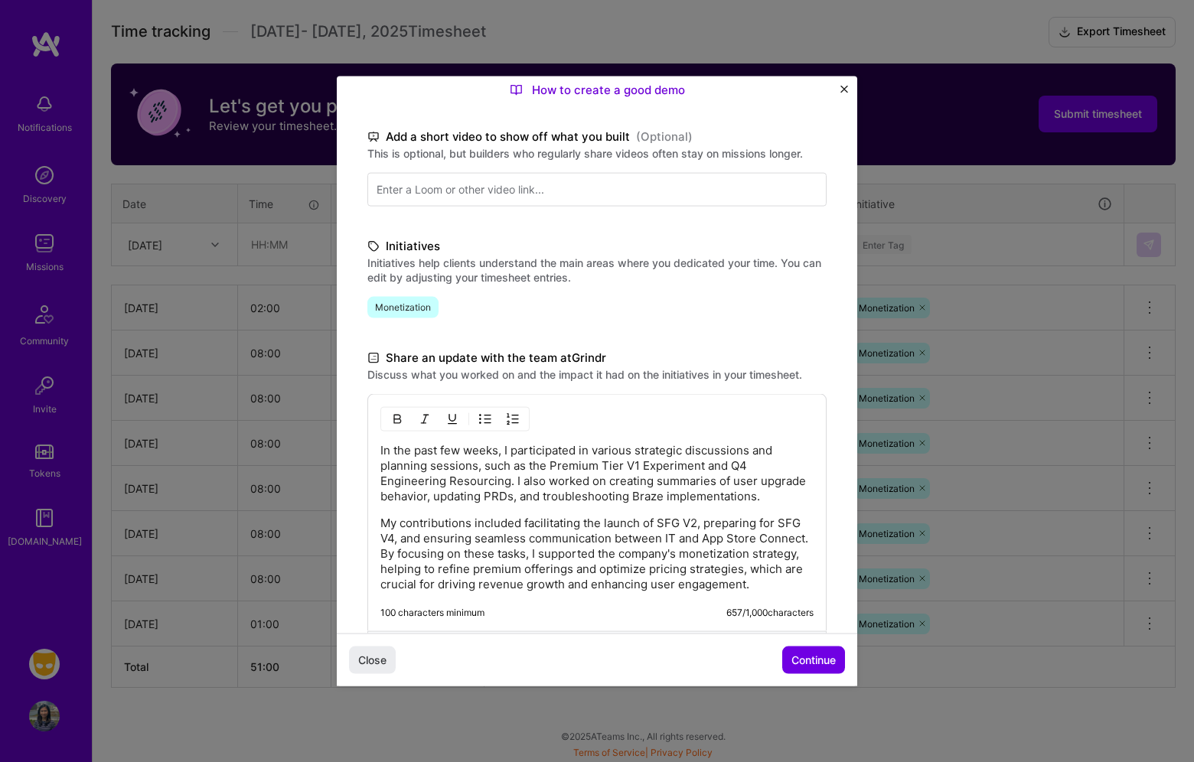
click at [500, 479] on p "In the past few weeks, I participated in various strategic discussions and plan…" at bounding box center [596, 473] width 433 height 61
click at [559, 487] on p "In the past few weeks, I participated in various strategic discussions and plan…" at bounding box center [596, 473] width 433 height 61
click at [542, 504] on p "In the past few weeks, I participated in various strategic discussions and plan…" at bounding box center [596, 473] width 433 height 61
click at [575, 501] on p "In the past few weeks, I participated in various strategic discussions and plan…" at bounding box center [596, 473] width 433 height 61
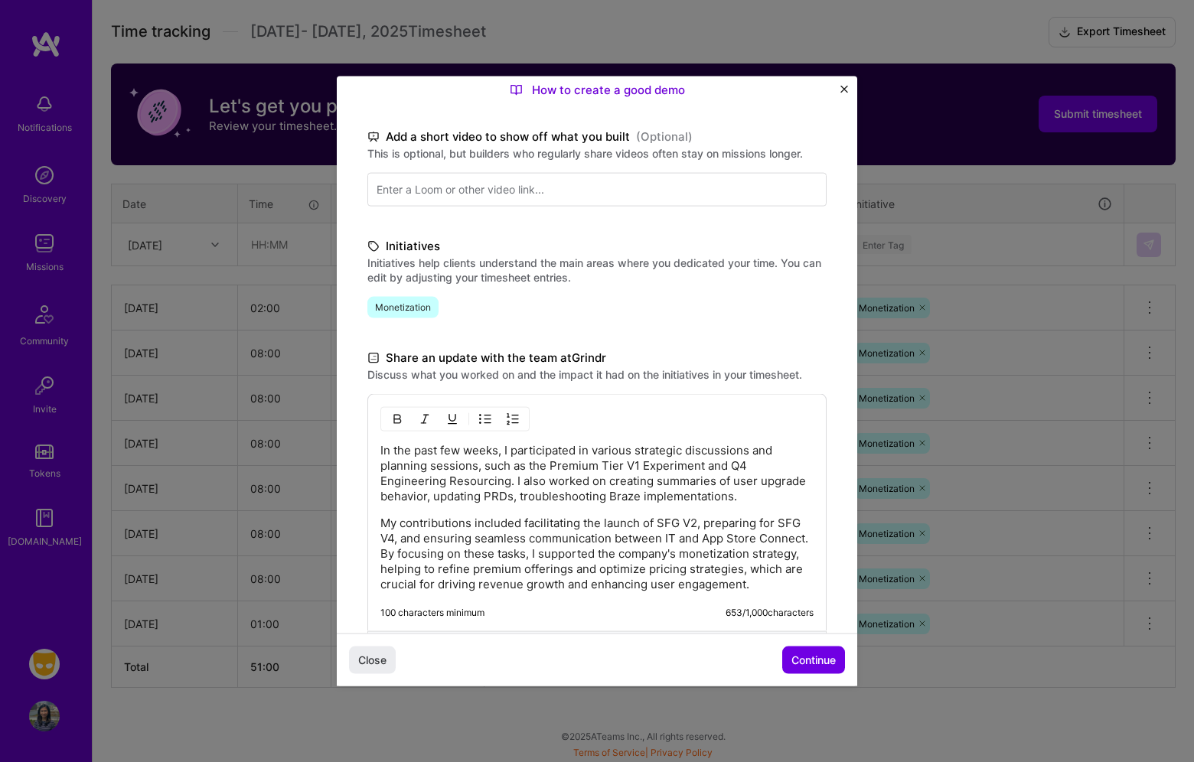
click at [796, 492] on p "In the past few weeks, I participated in various strategic discussions and plan…" at bounding box center [596, 473] width 433 height 61
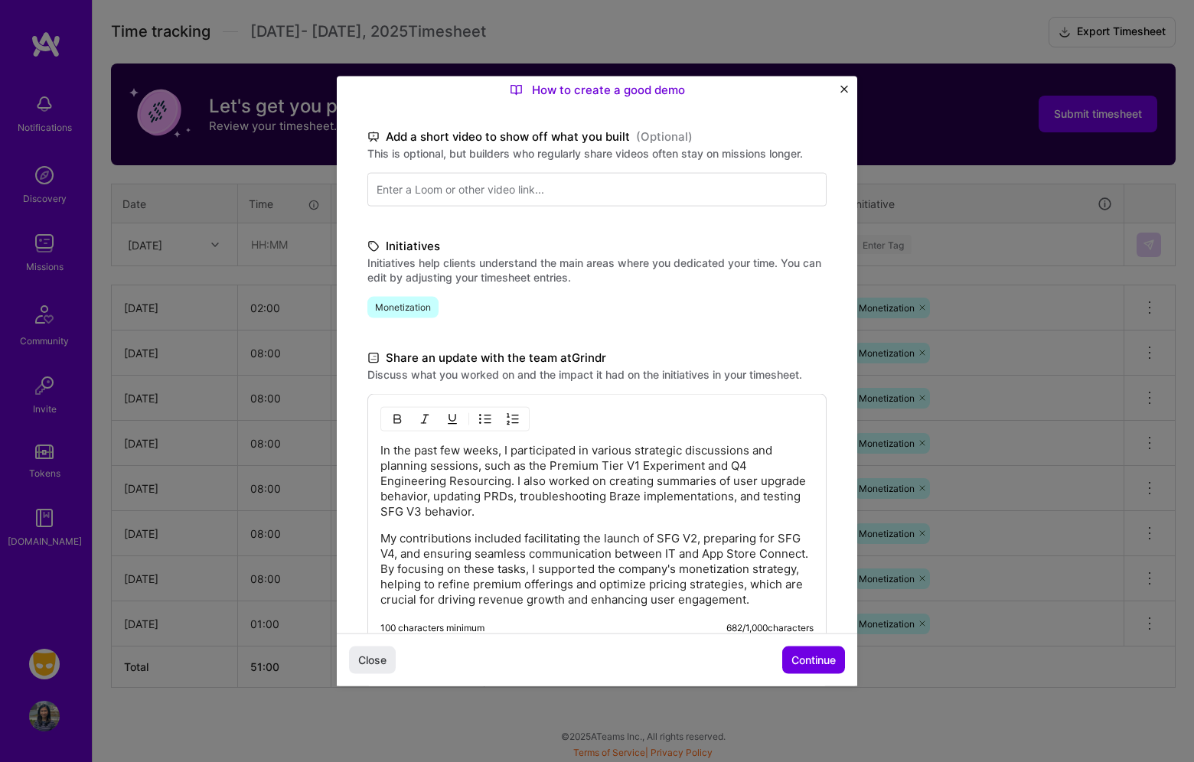
click at [613, 596] on p "My contributions included facilitating the launch of SFG V2, preparing for SFG …" at bounding box center [596, 569] width 433 height 77
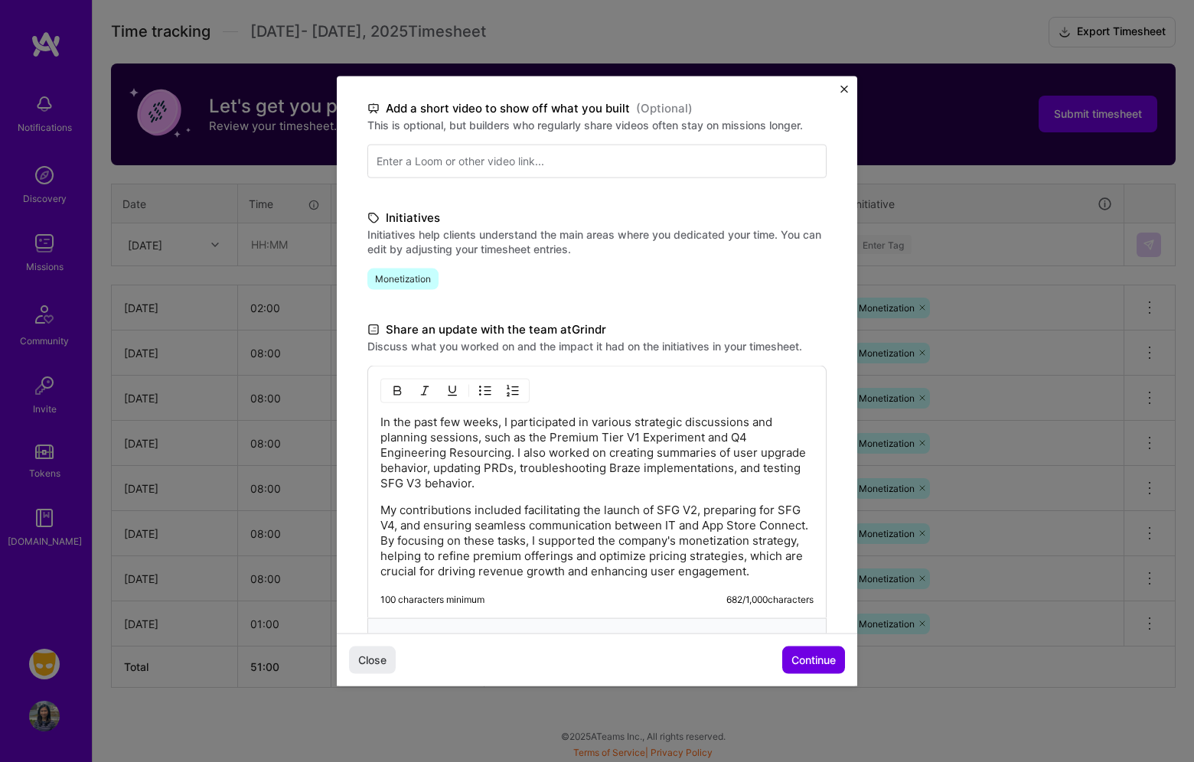
scroll to position [240, 0]
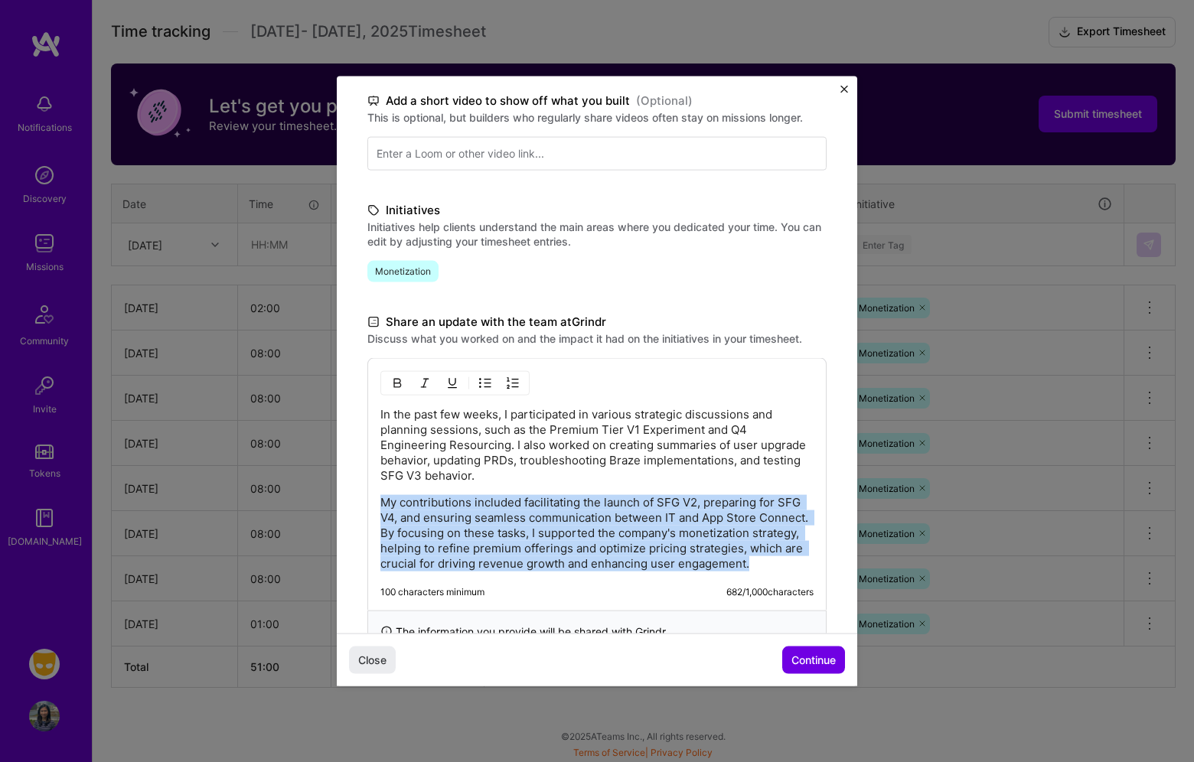
drag, startPoint x: 609, startPoint y: 585, endPoint x: 623, endPoint y: 489, distance: 97.4
click at [623, 489] on div "In the past few weeks, I participated in various strategic discussions and plan…" at bounding box center [596, 489] width 433 height 165
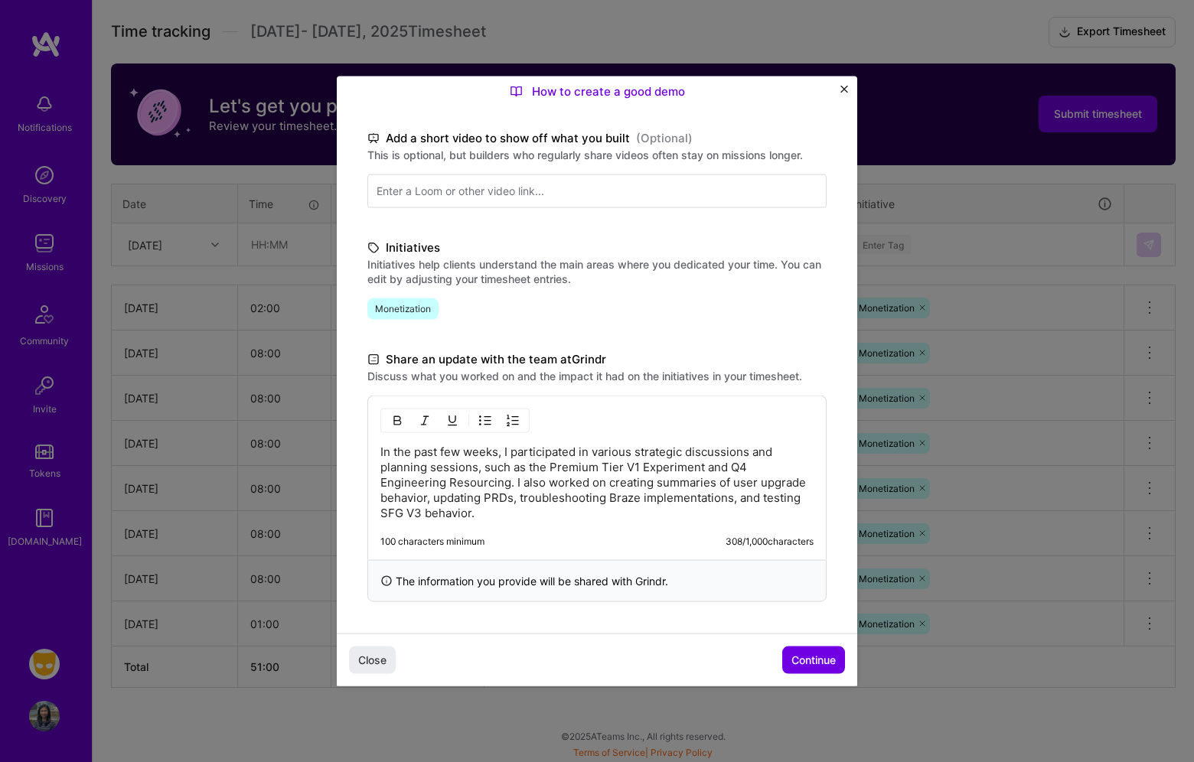
scroll to position [203, 0]
click at [793, 645] on div "Close Continue" at bounding box center [597, 659] width 520 height 53
click at [800, 654] on span "Continue" at bounding box center [813, 659] width 44 height 15
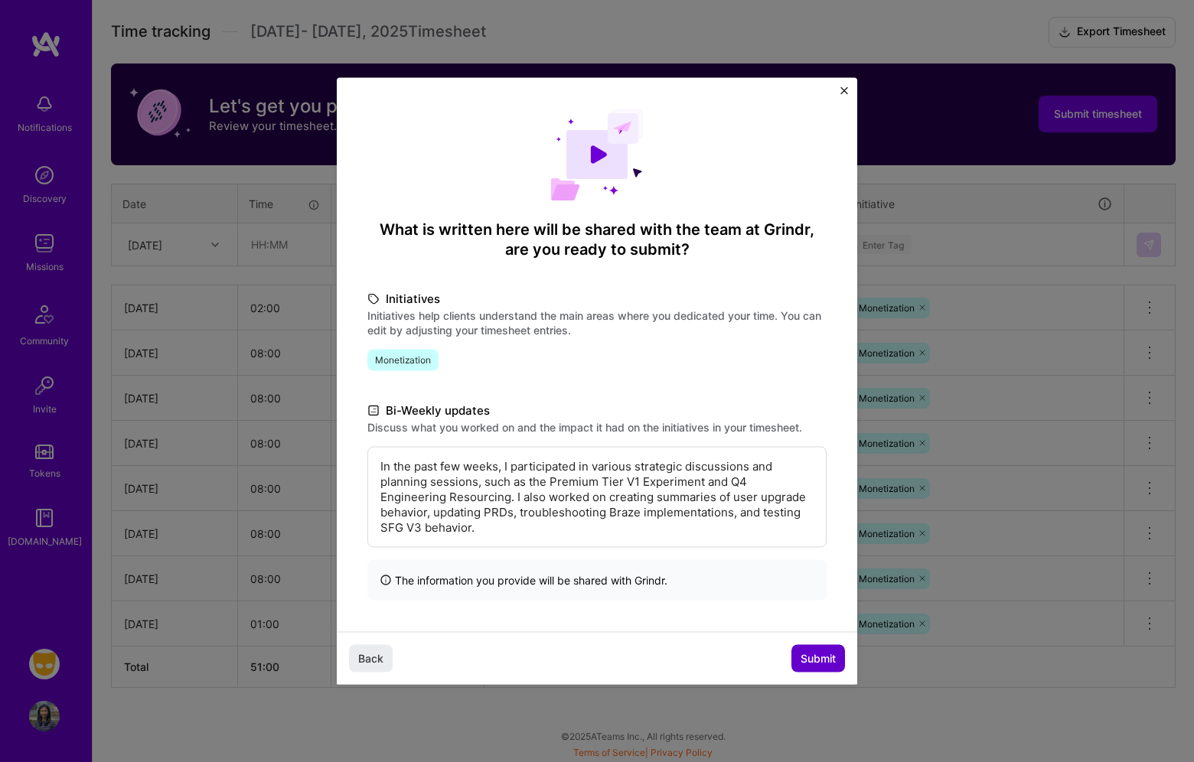
click at [800, 654] on span "Submit" at bounding box center [817, 657] width 35 height 15
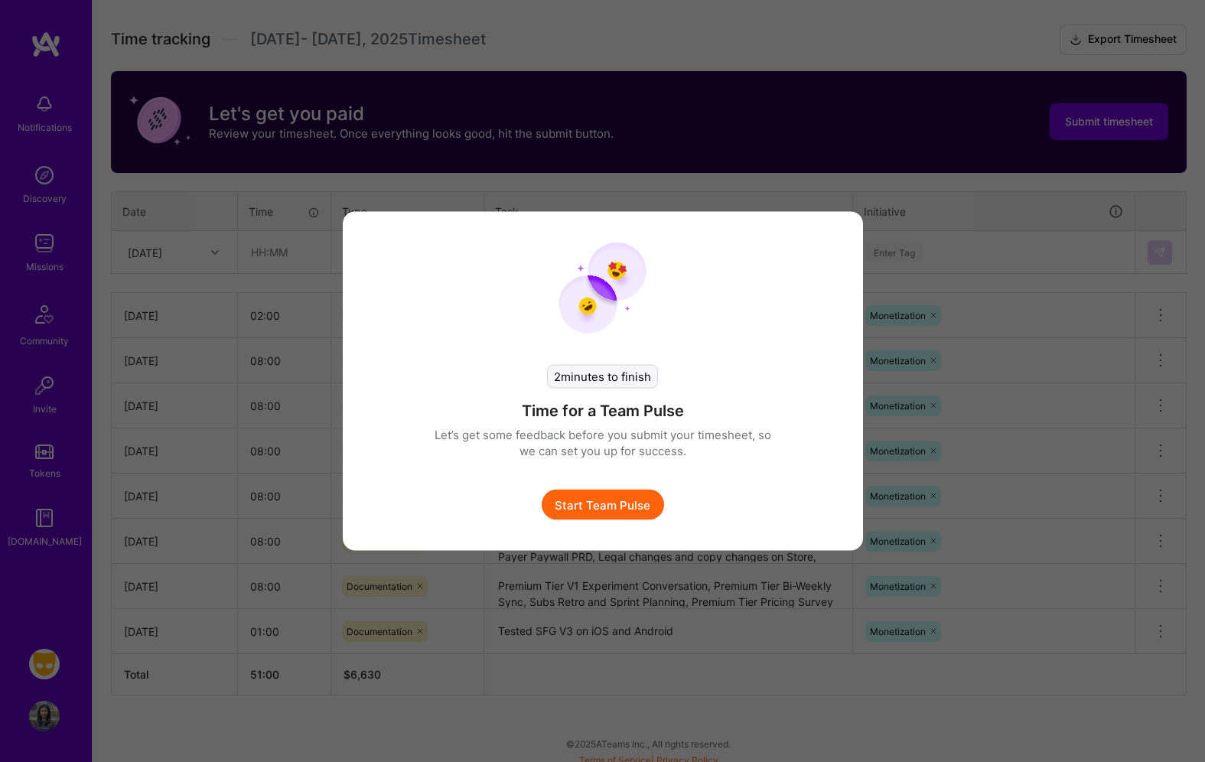
click at [597, 501] on button "Start Team Pulse" at bounding box center [603, 505] width 122 height 31
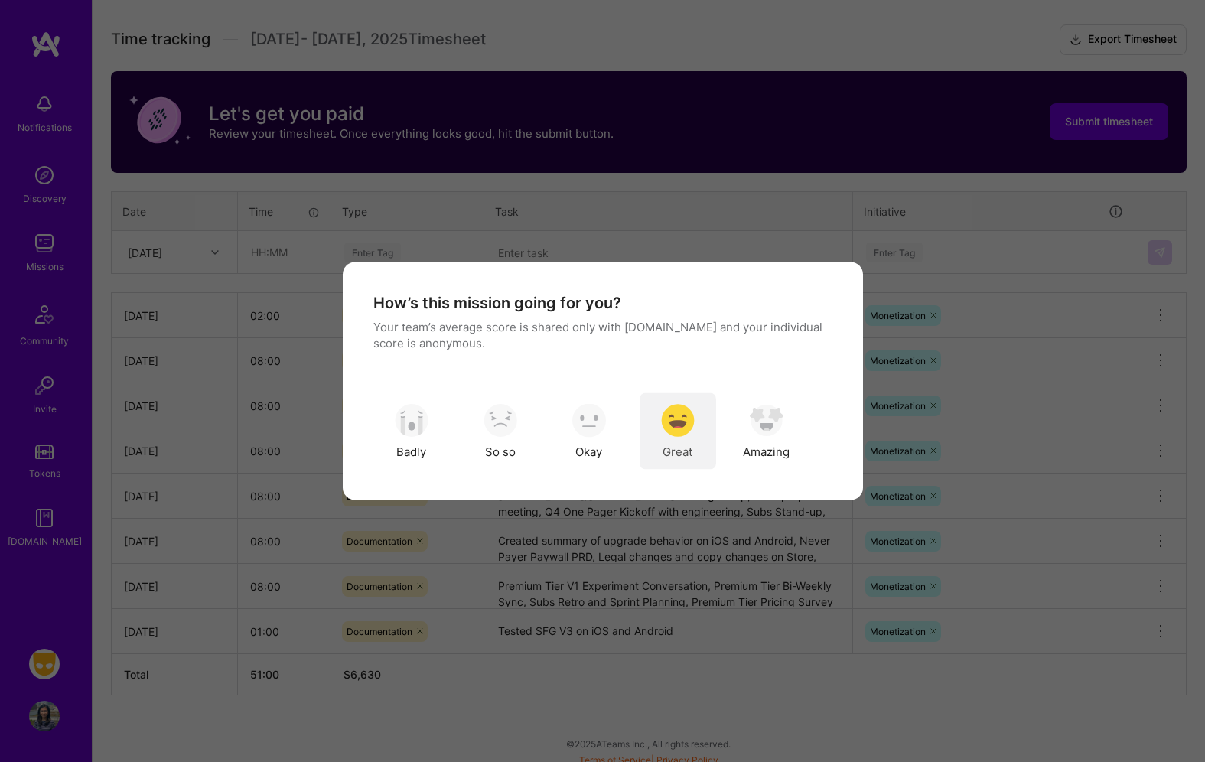
click at [686, 408] on img "modal" at bounding box center [678, 420] width 34 height 34
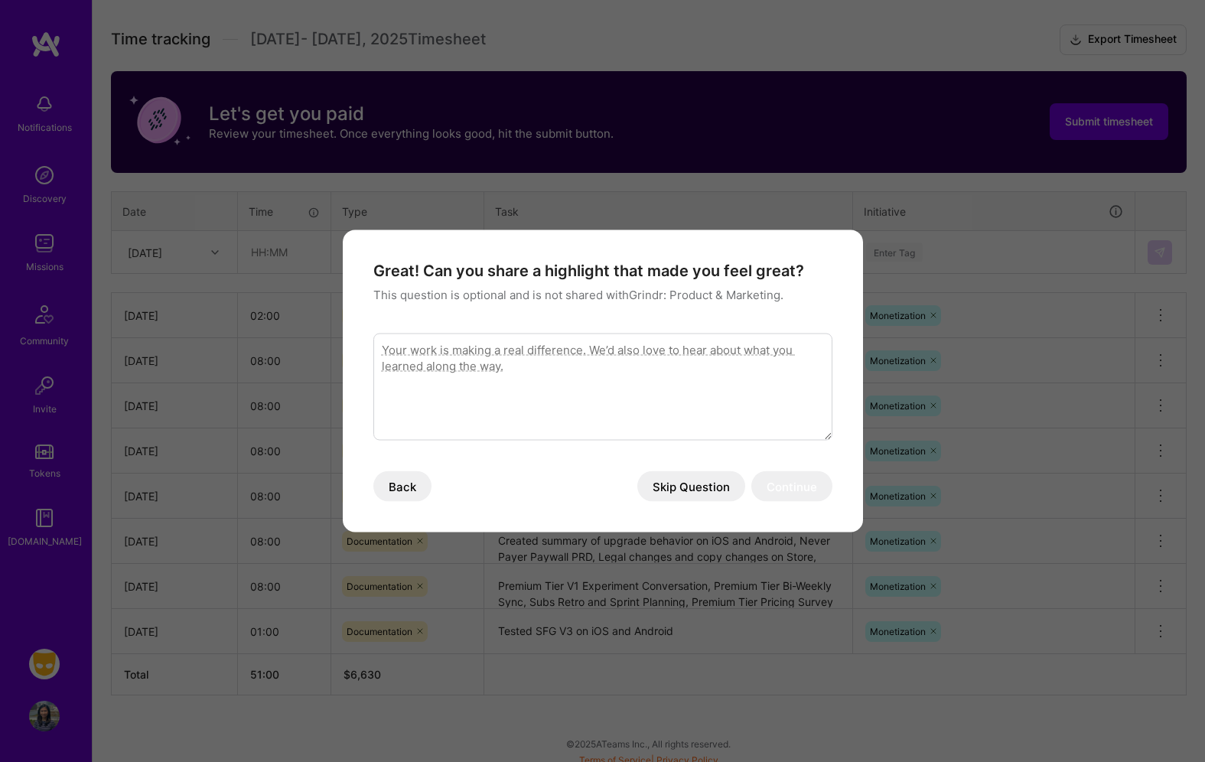
click at [687, 490] on button "Skip Question" at bounding box center [691, 486] width 108 height 31
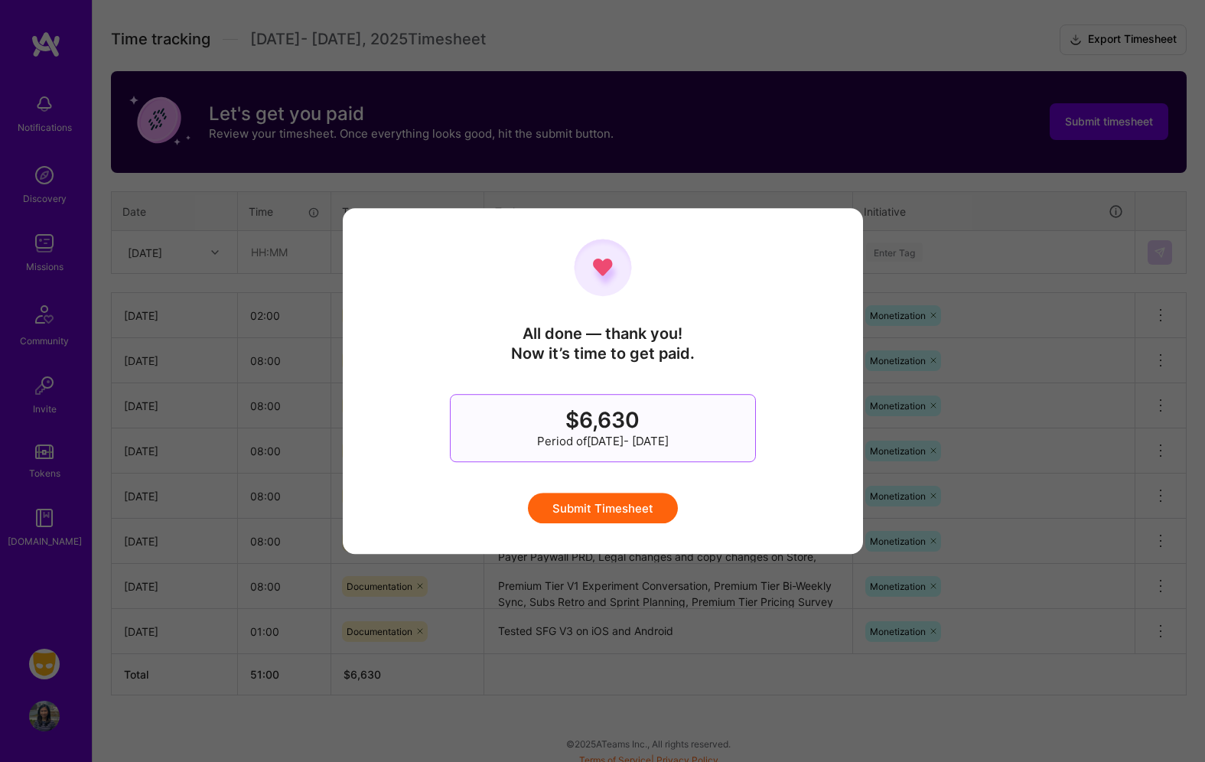
click at [634, 496] on button "Submit Timesheet" at bounding box center [603, 508] width 150 height 31
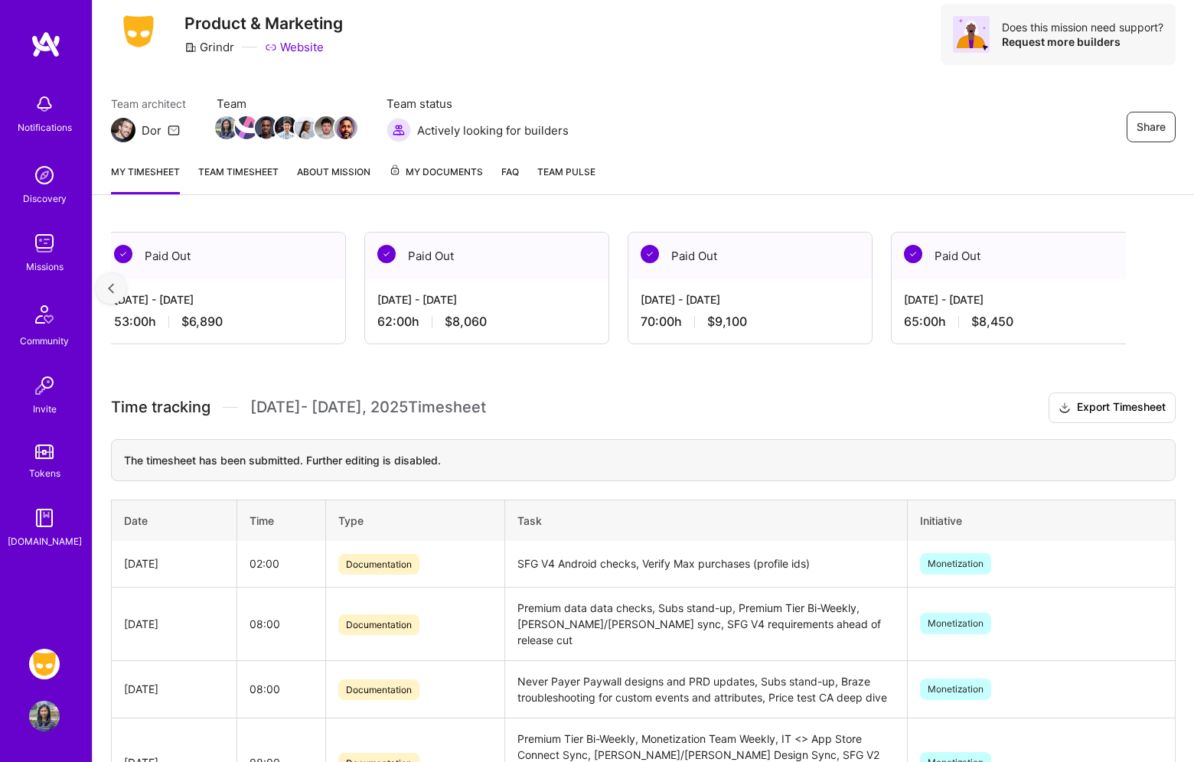
scroll to position [77, 0]
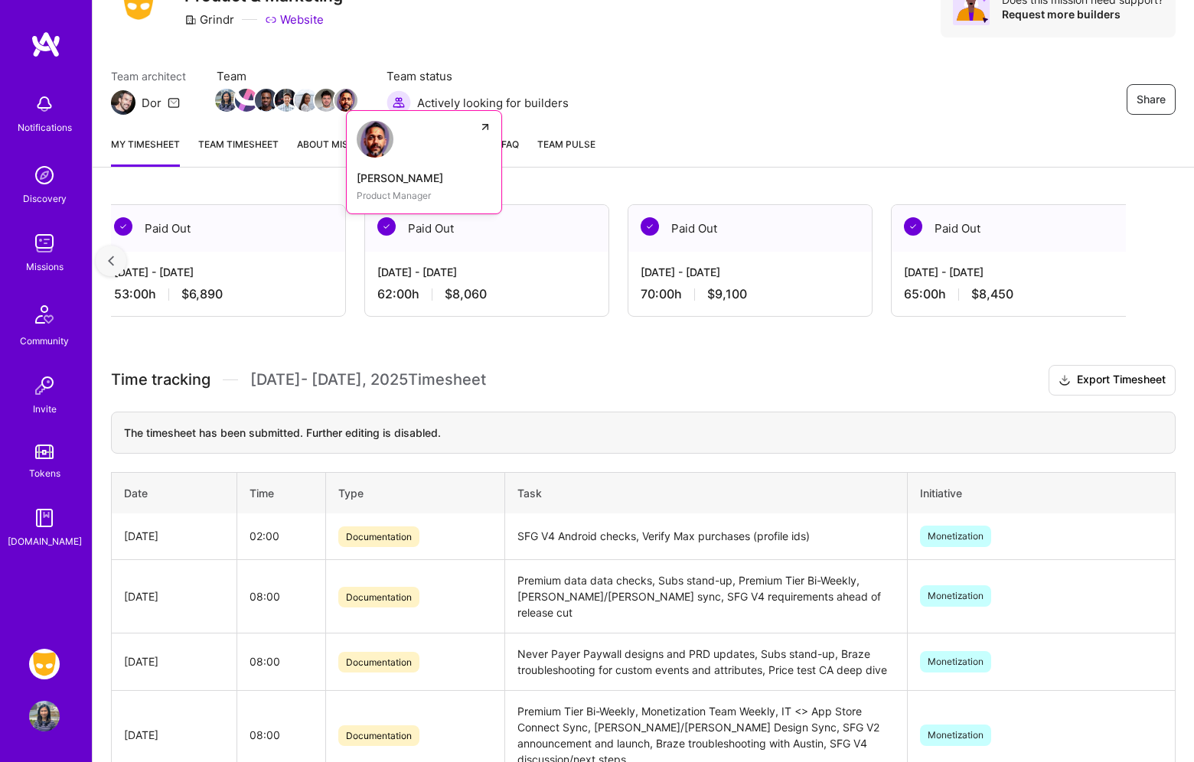
click at [346, 98] on img at bounding box center [345, 100] width 23 height 23
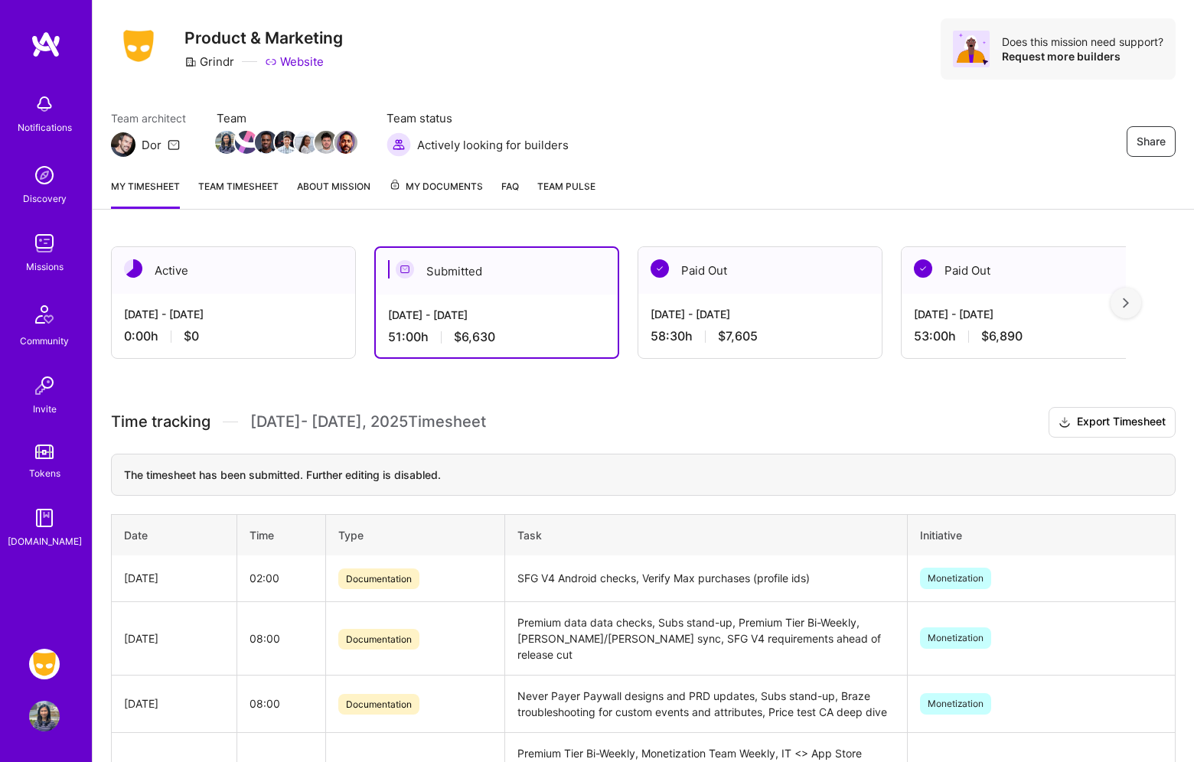
scroll to position [28, 0]
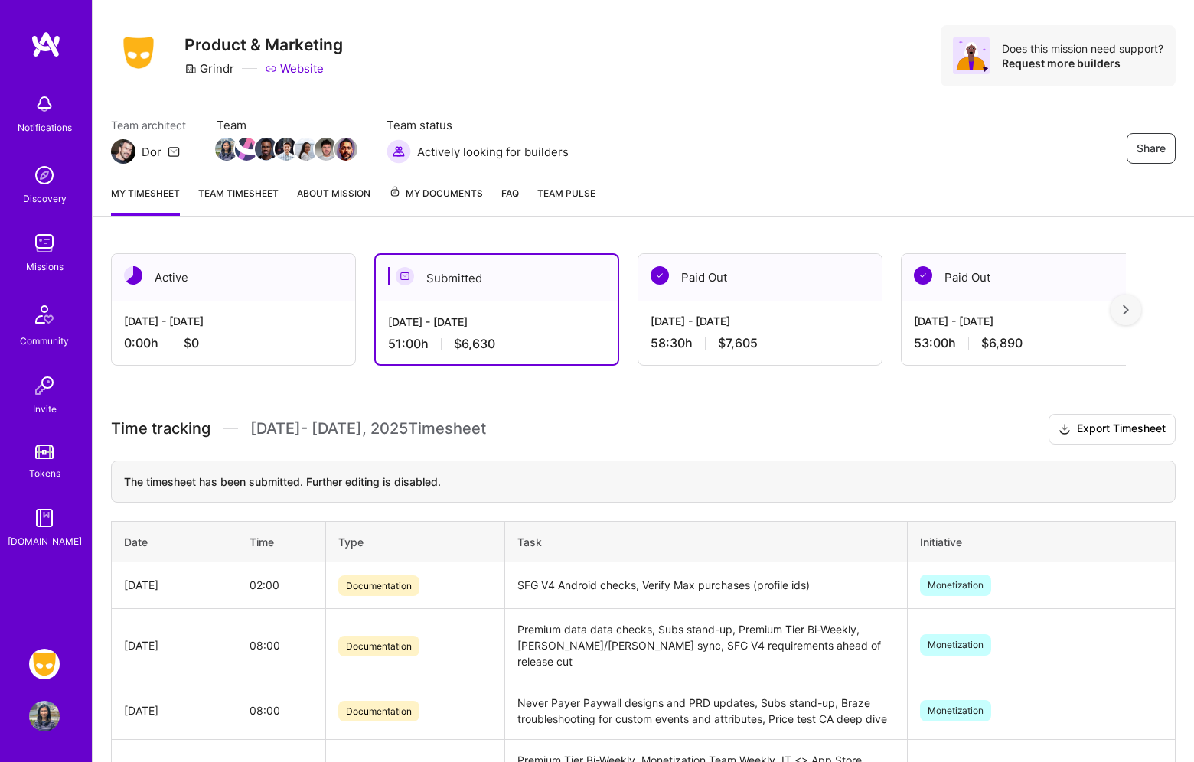
click at [266, 200] on link "Team timesheet" at bounding box center [238, 200] width 80 height 31
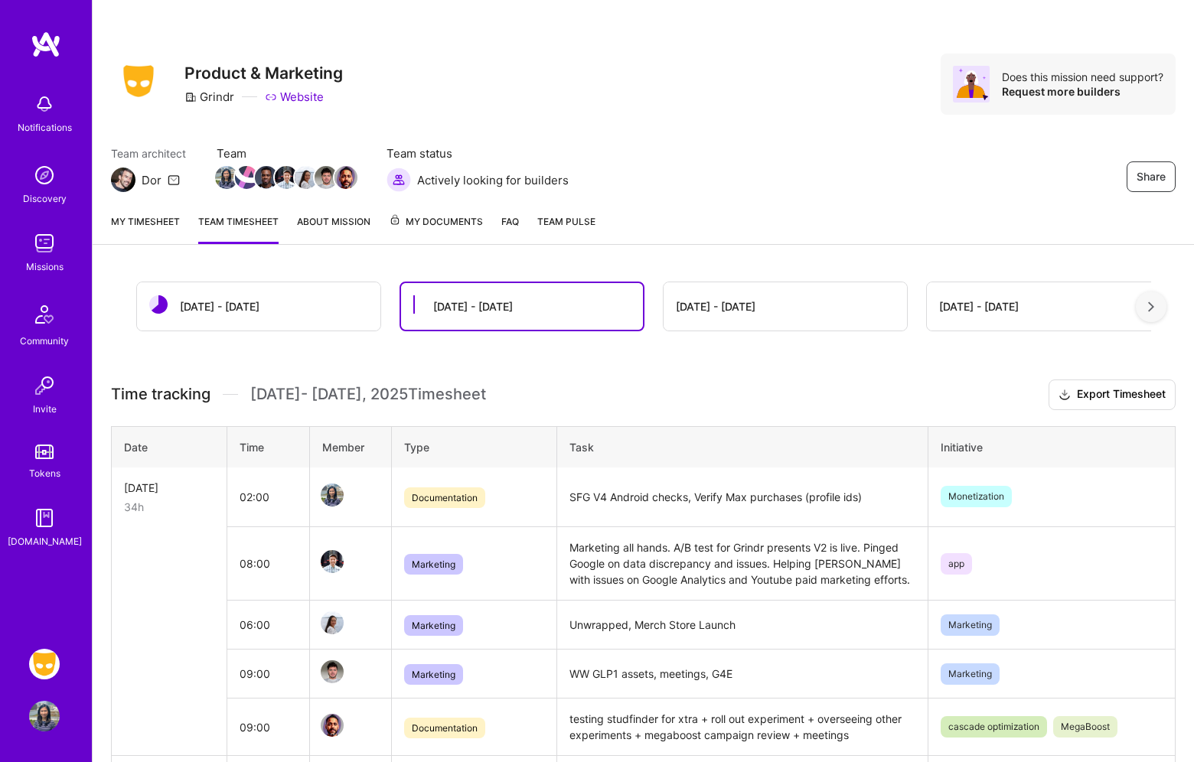
click at [161, 229] on link "My timesheet" at bounding box center [145, 228] width 69 height 31
